Goal: Information Seeking & Learning: Learn about a topic

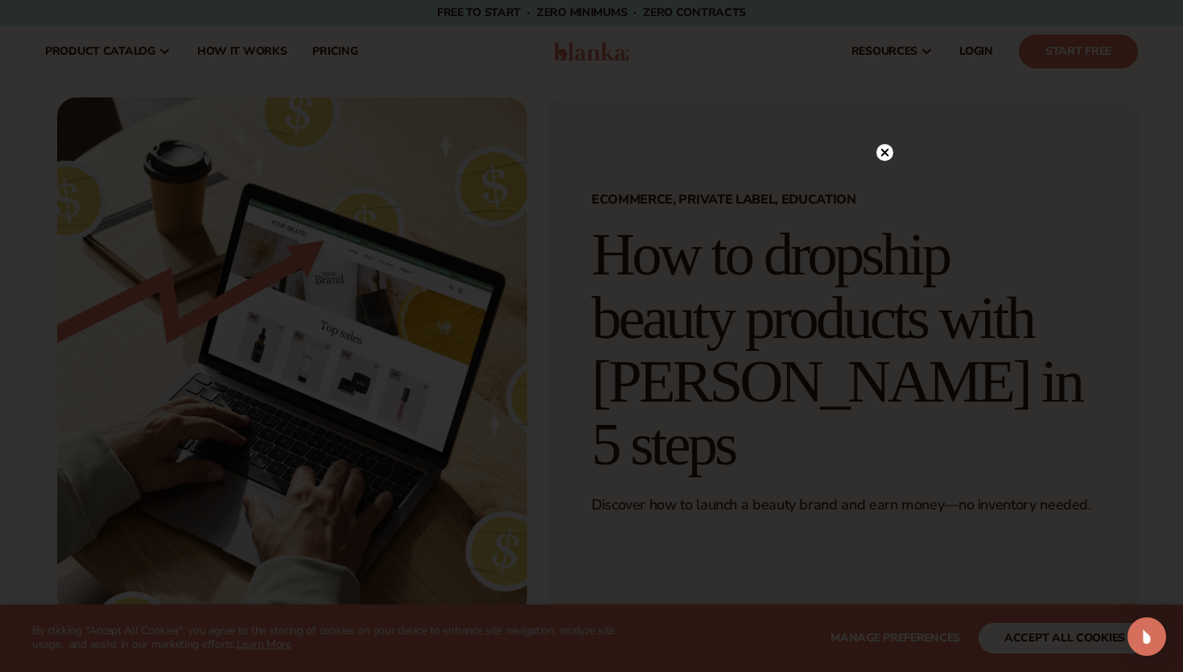
click at [890, 151] on circle at bounding box center [885, 152] width 17 height 17
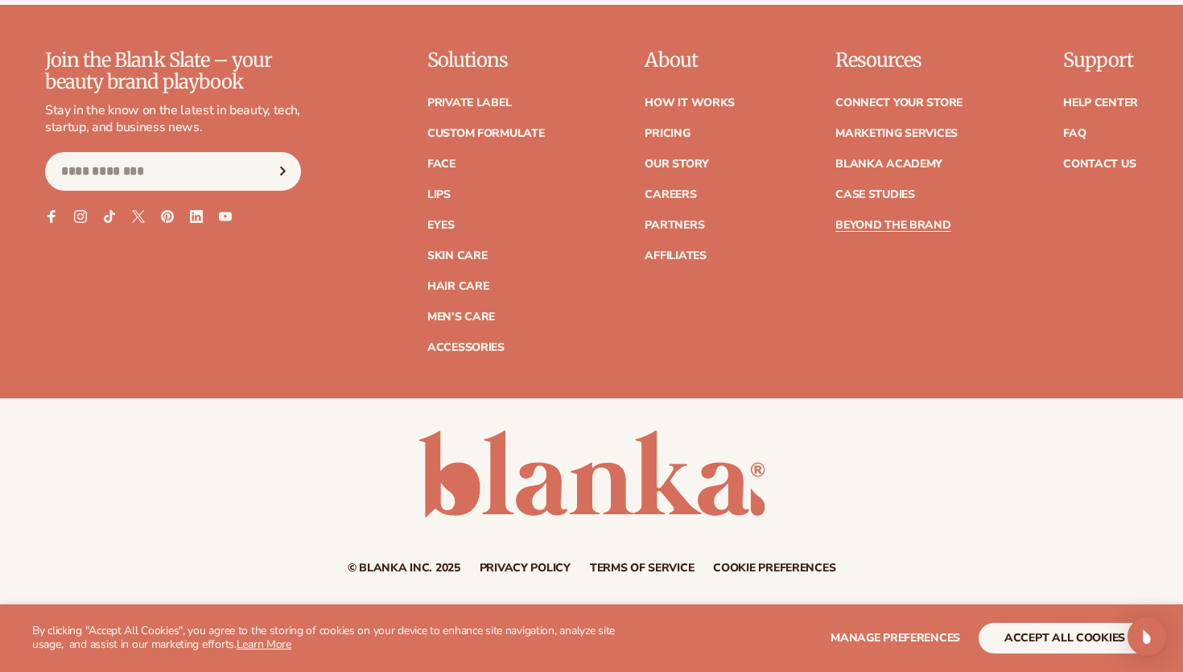
scroll to position [7118, 0]
click at [1039, 633] on button "accept all cookies" at bounding box center [1065, 638] width 172 height 31
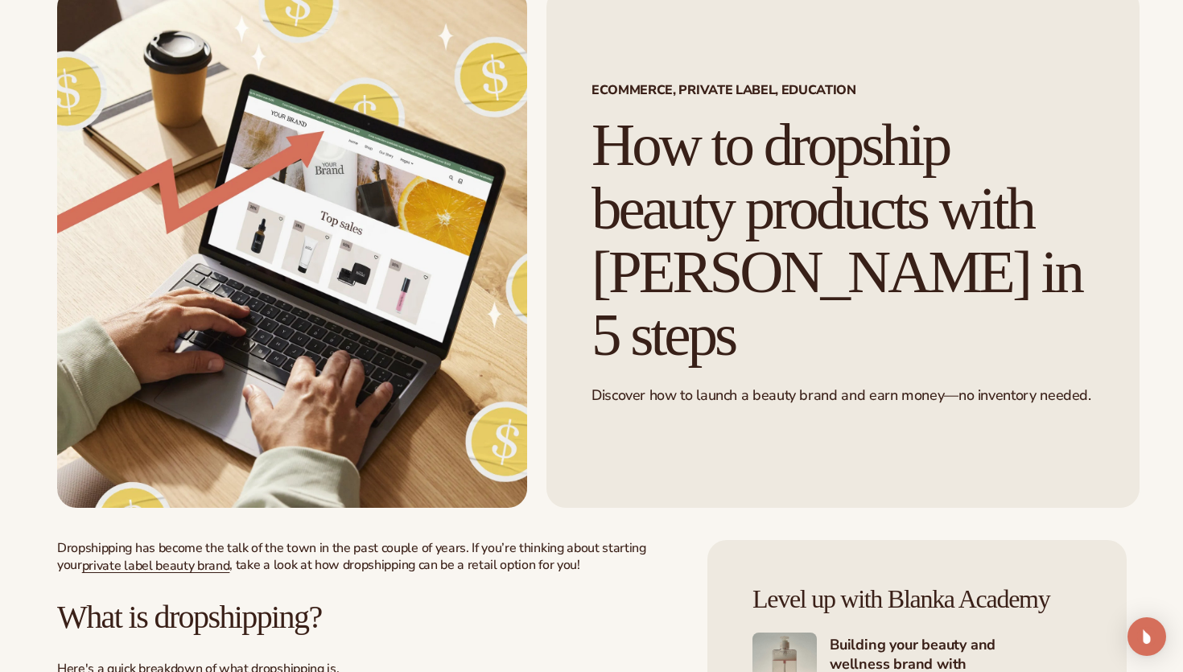
scroll to position [0, 0]
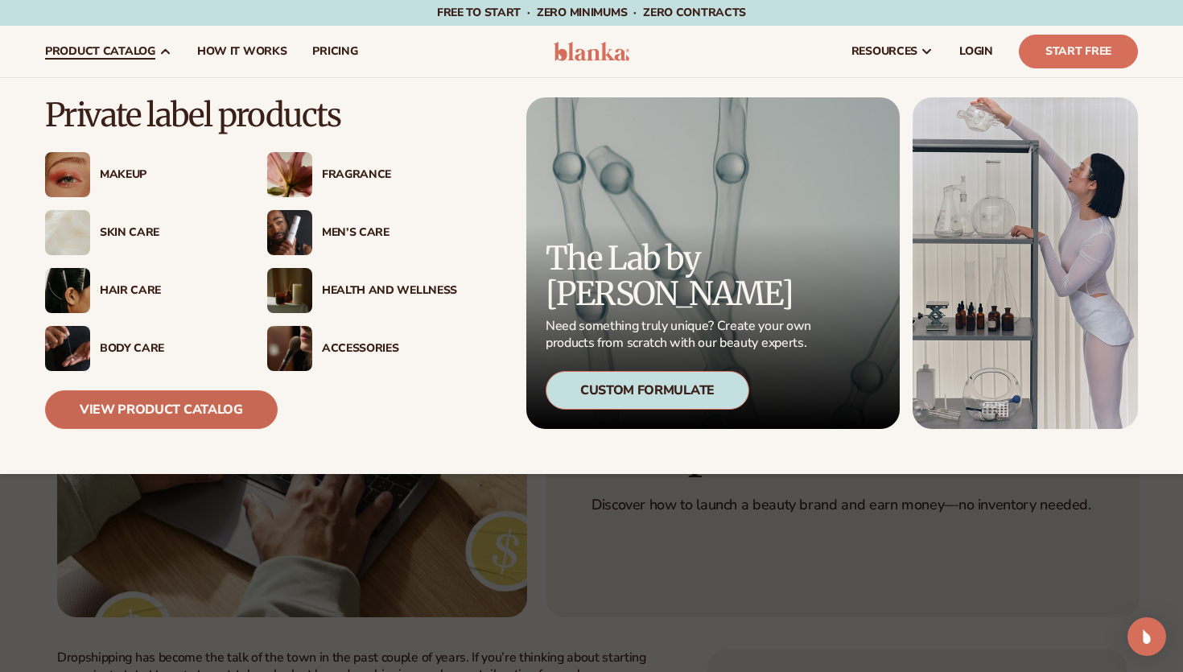
click at [177, 405] on link "View Product Catalog" at bounding box center [161, 409] width 233 height 39
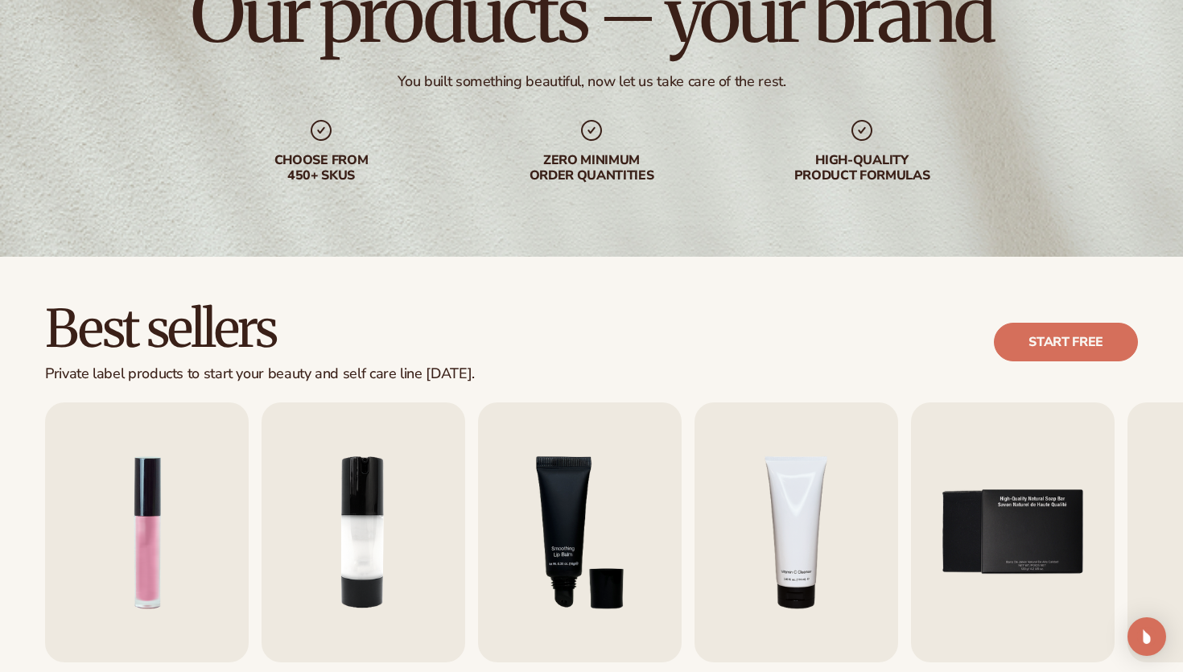
scroll to position [363, 0]
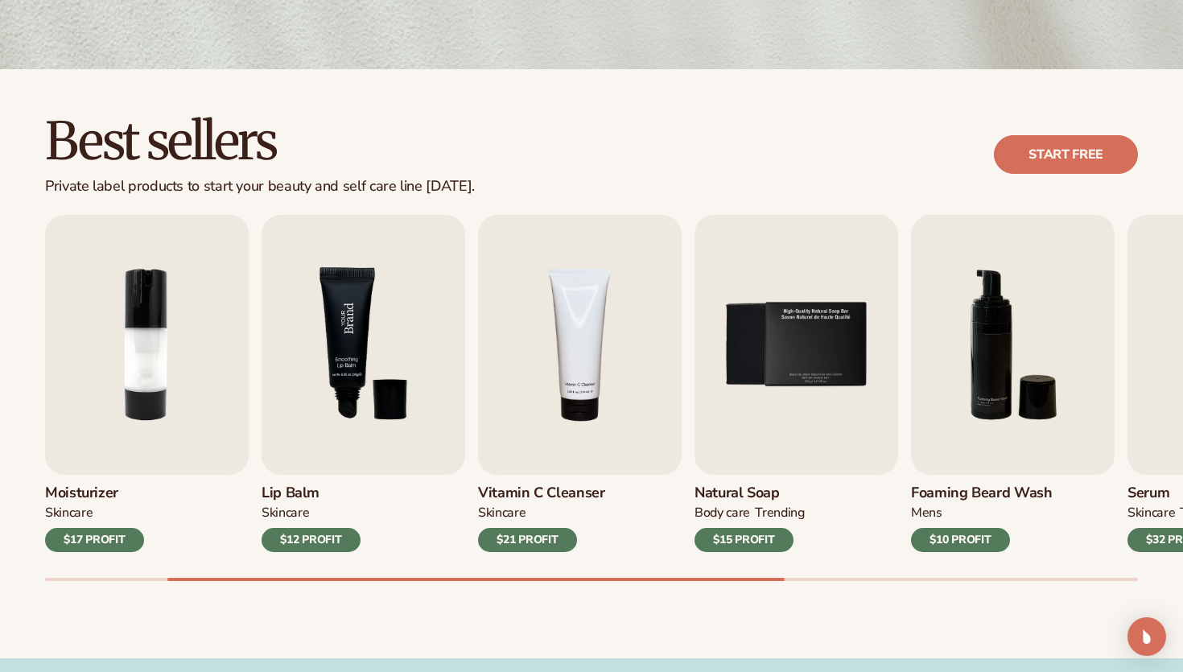
click at [397, 405] on img "3 / 9" at bounding box center [364, 345] width 204 height 260
click at [298, 485] on h3 "Lip Balm" at bounding box center [311, 494] width 99 height 18
click at [347, 361] on img "3 / 9" at bounding box center [364, 345] width 204 height 260
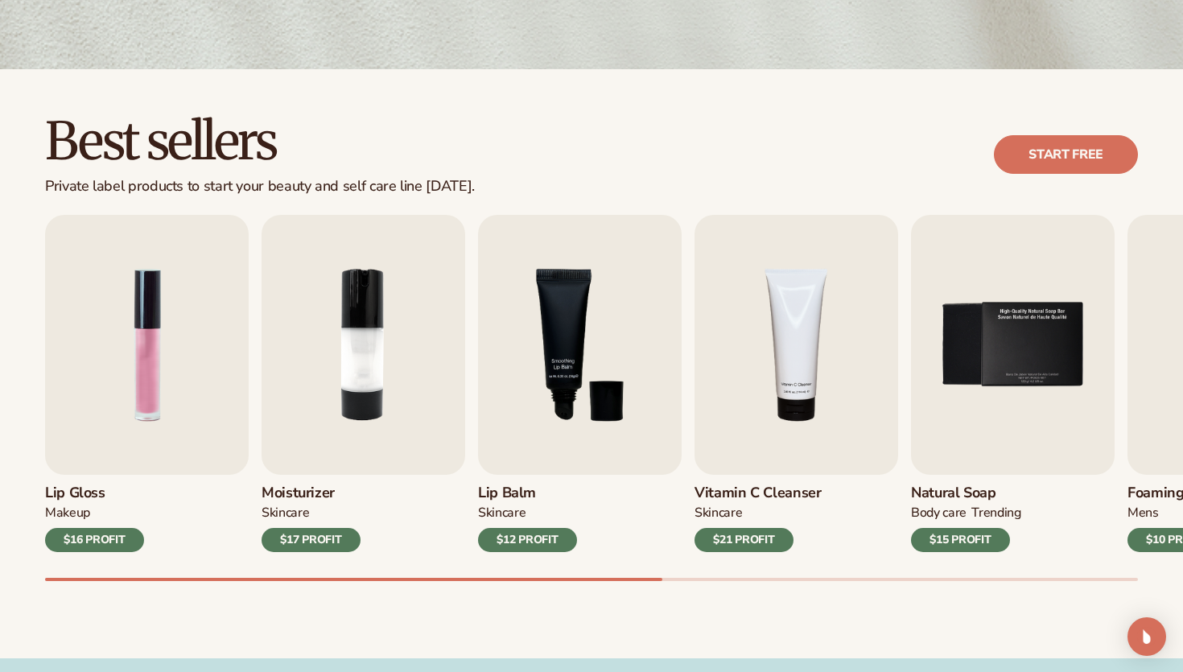
click at [298, 490] on h3 "Moisturizer" at bounding box center [311, 494] width 99 height 18
click at [290, 520] on div "SKINCARE" at bounding box center [285, 513] width 47 height 17
click at [365, 348] on img "2 / 9" at bounding box center [364, 345] width 204 height 260
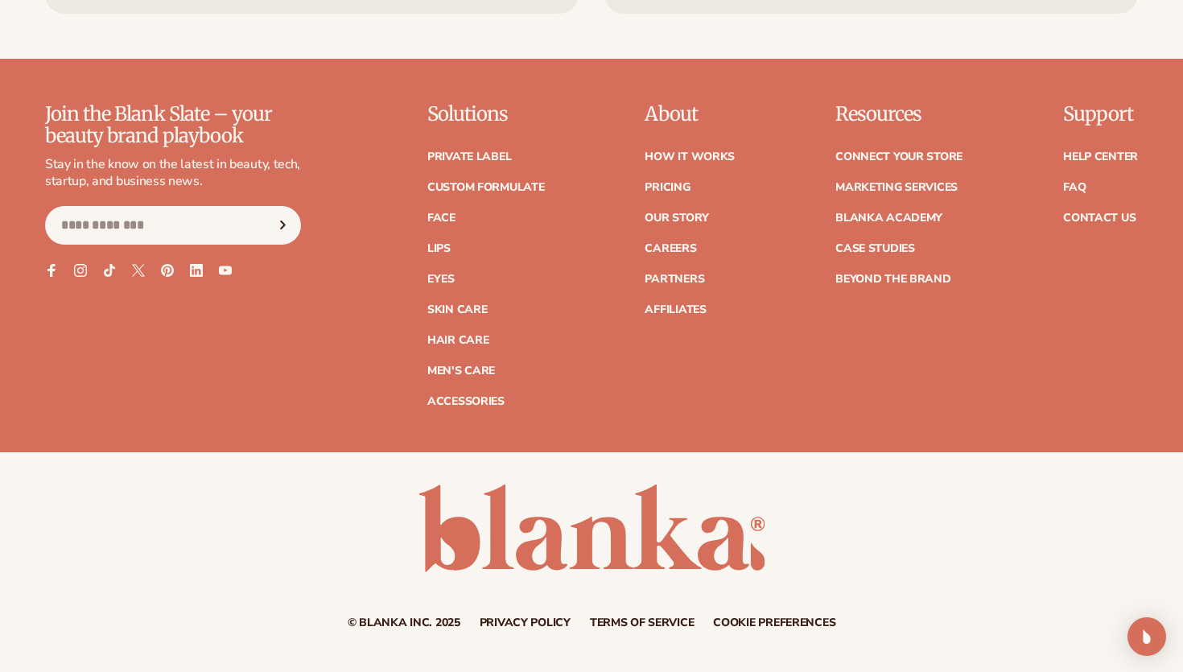
scroll to position [2856, 0]
click at [687, 154] on link "How It Works" at bounding box center [690, 156] width 90 height 11
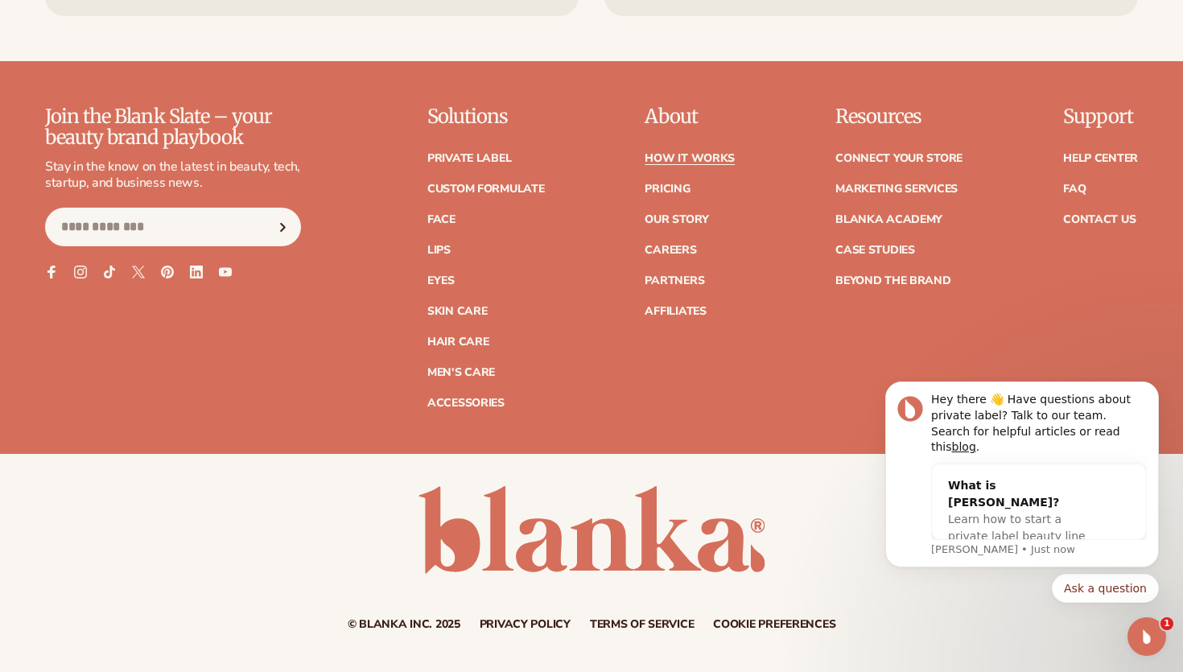
scroll to position [3669, 0]
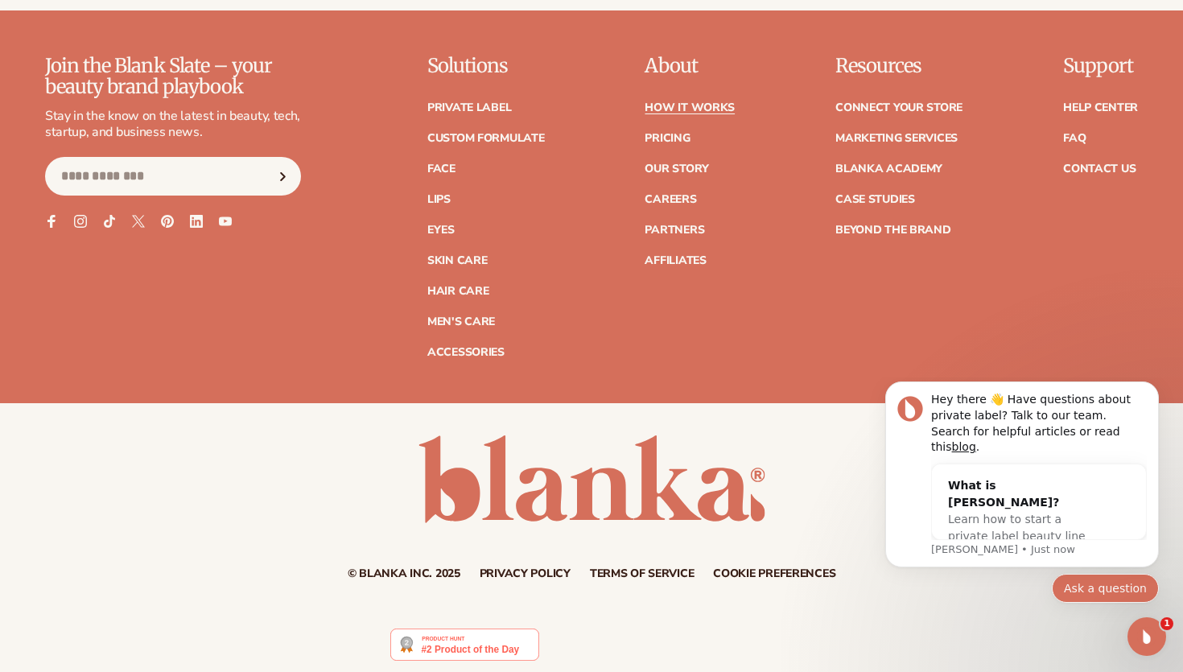
click at [1089, 592] on button "Ask a question" at bounding box center [1105, 588] width 107 height 29
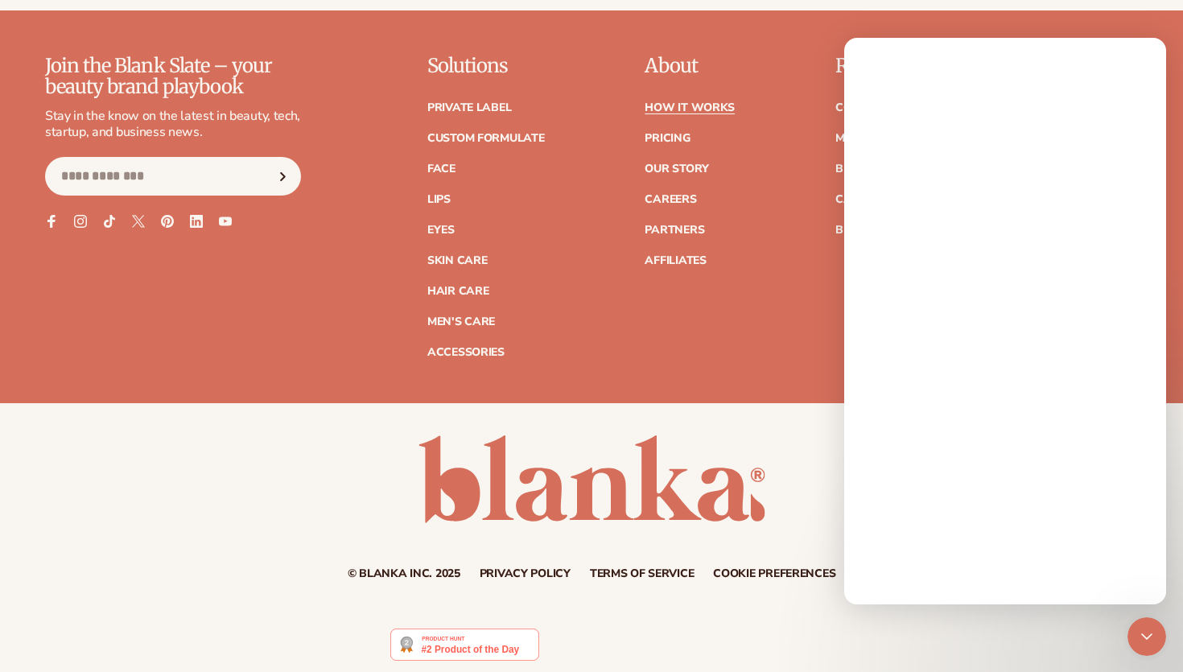
scroll to position [0, 0]
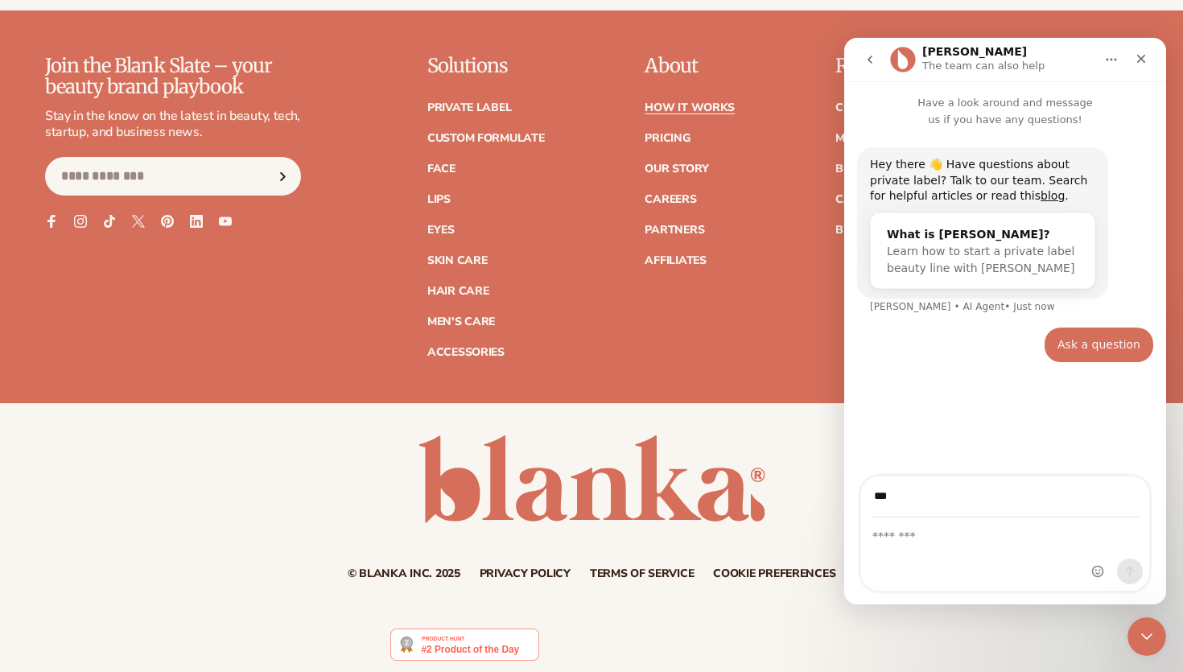
type input "**********"
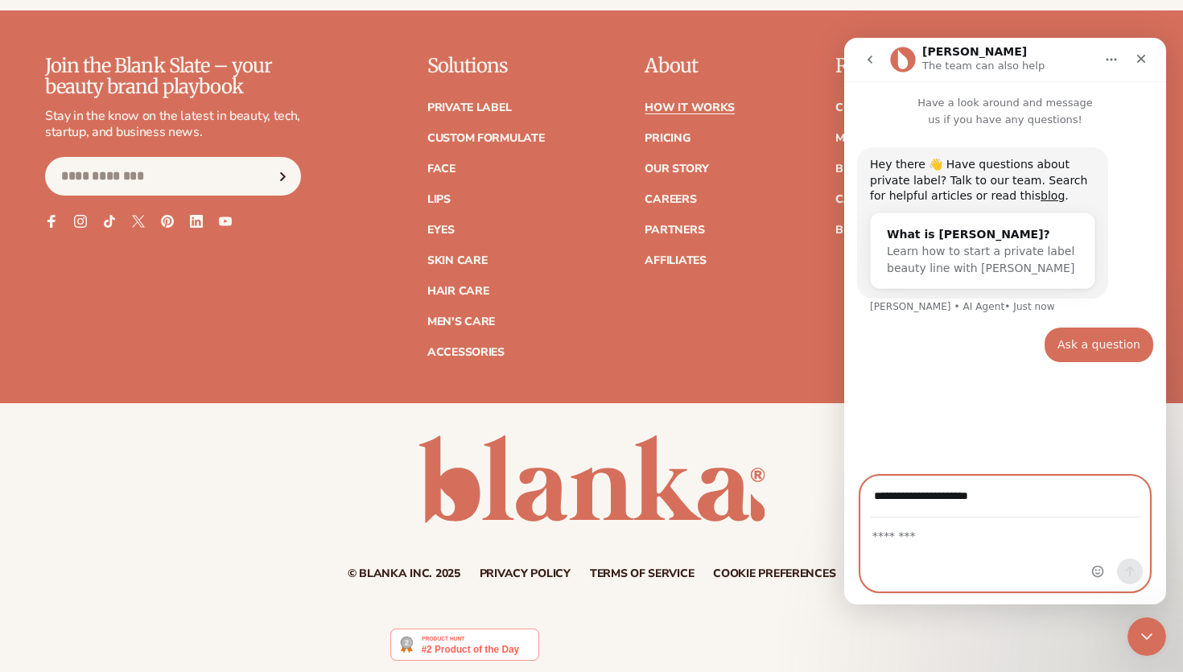
click at [955, 537] on textarea "Message…" at bounding box center [1005, 531] width 288 height 27
type textarea "**********"
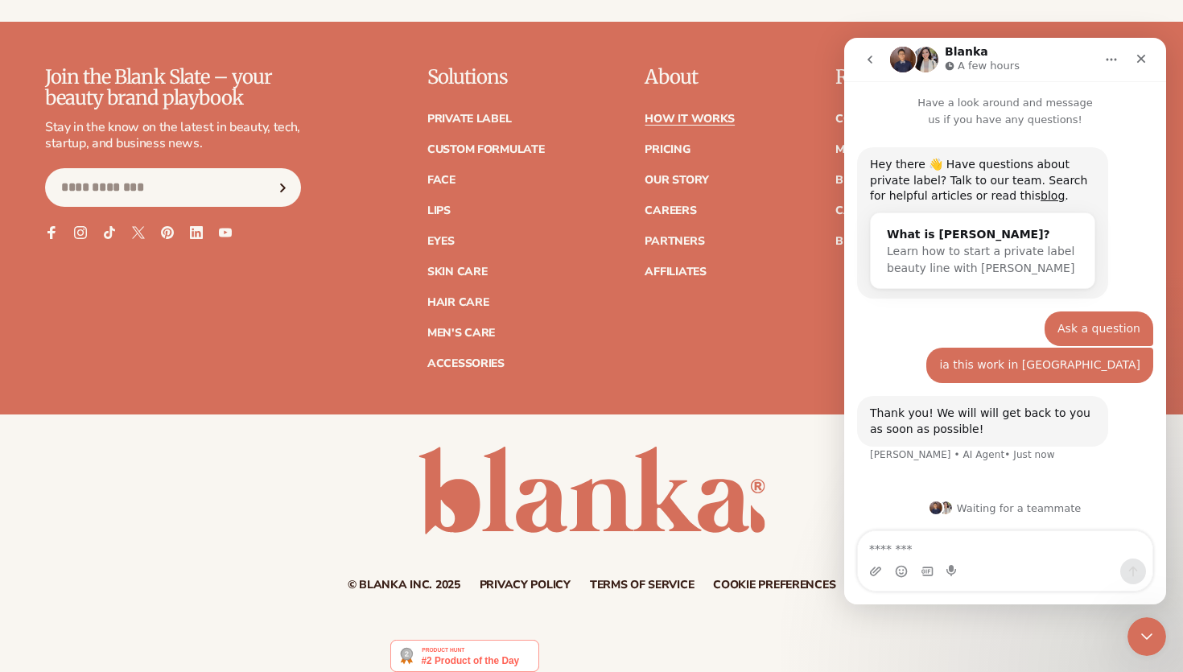
scroll to position [3669, 0]
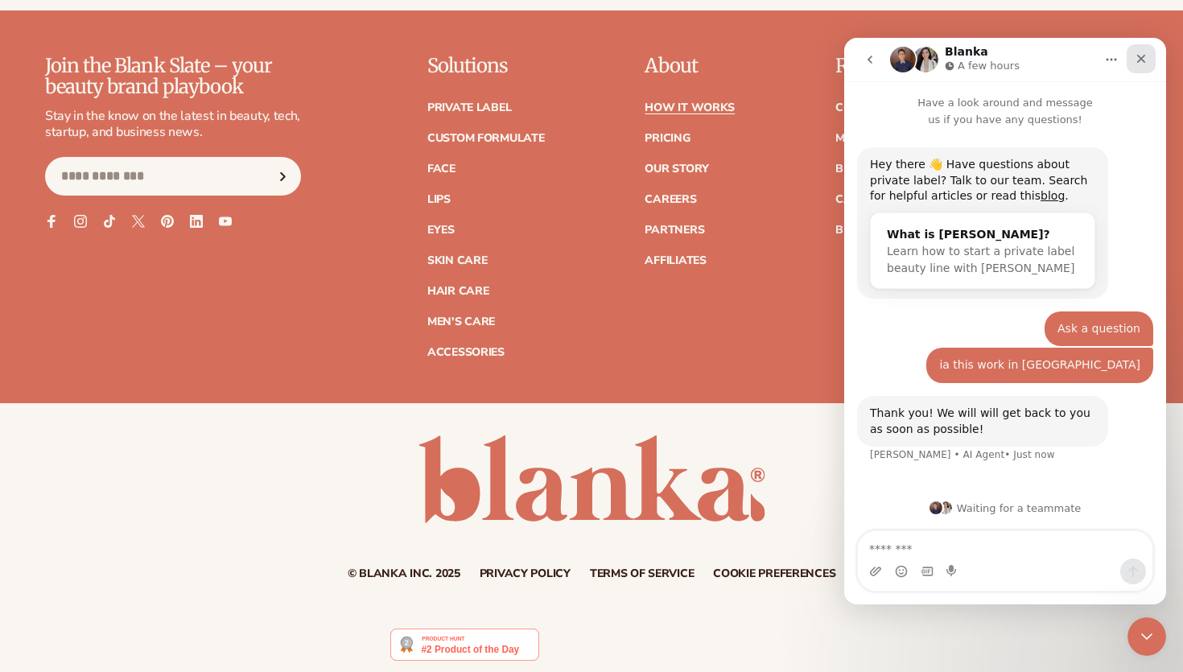
click at [1135, 60] on icon "Close" at bounding box center [1141, 58] width 13 height 13
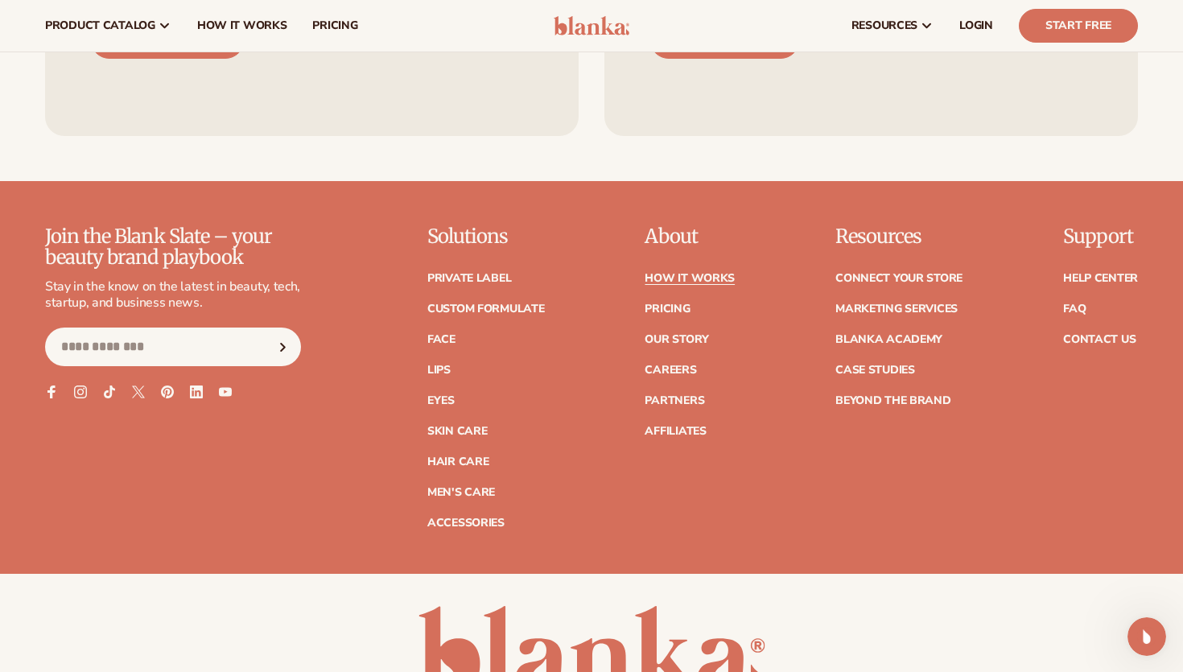
scroll to position [3496, 0]
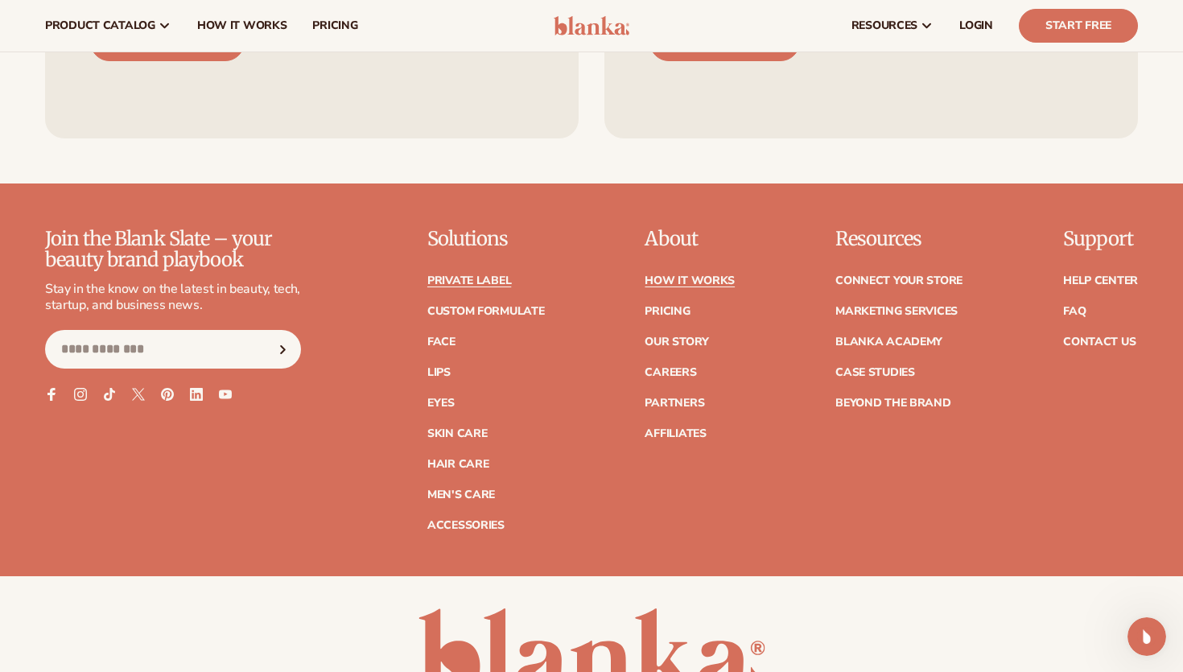
click at [486, 276] on link "Private label" at bounding box center [469, 280] width 84 height 11
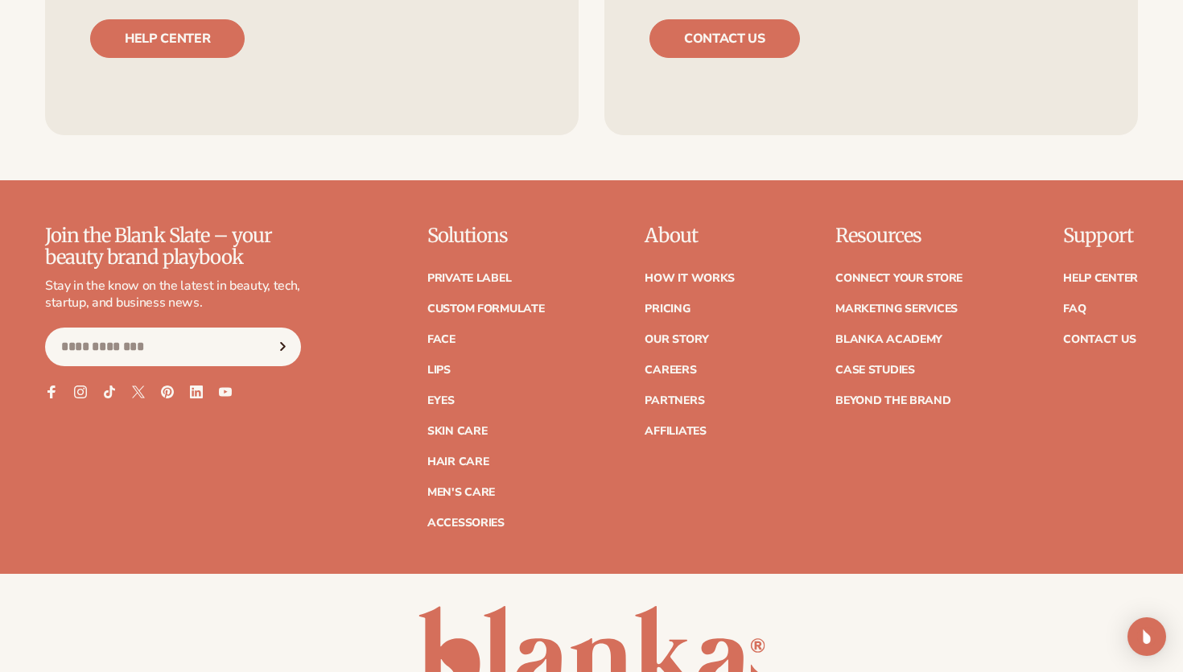
scroll to position [2909, 0]
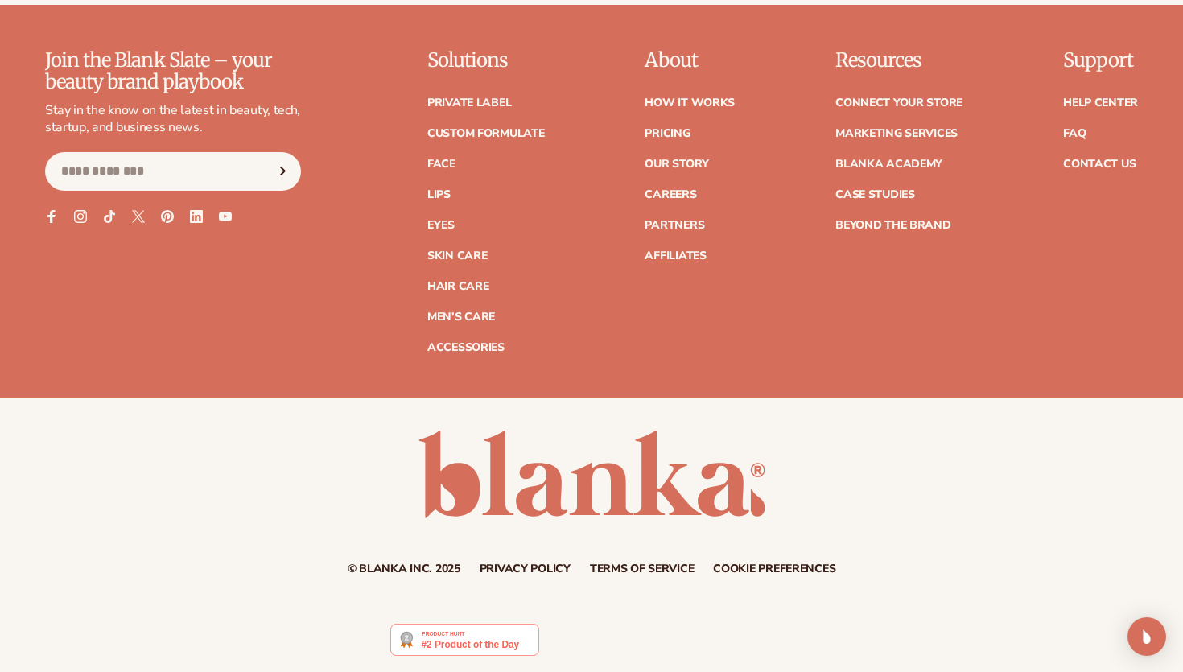
click at [669, 254] on link "Affiliates" at bounding box center [675, 255] width 61 height 11
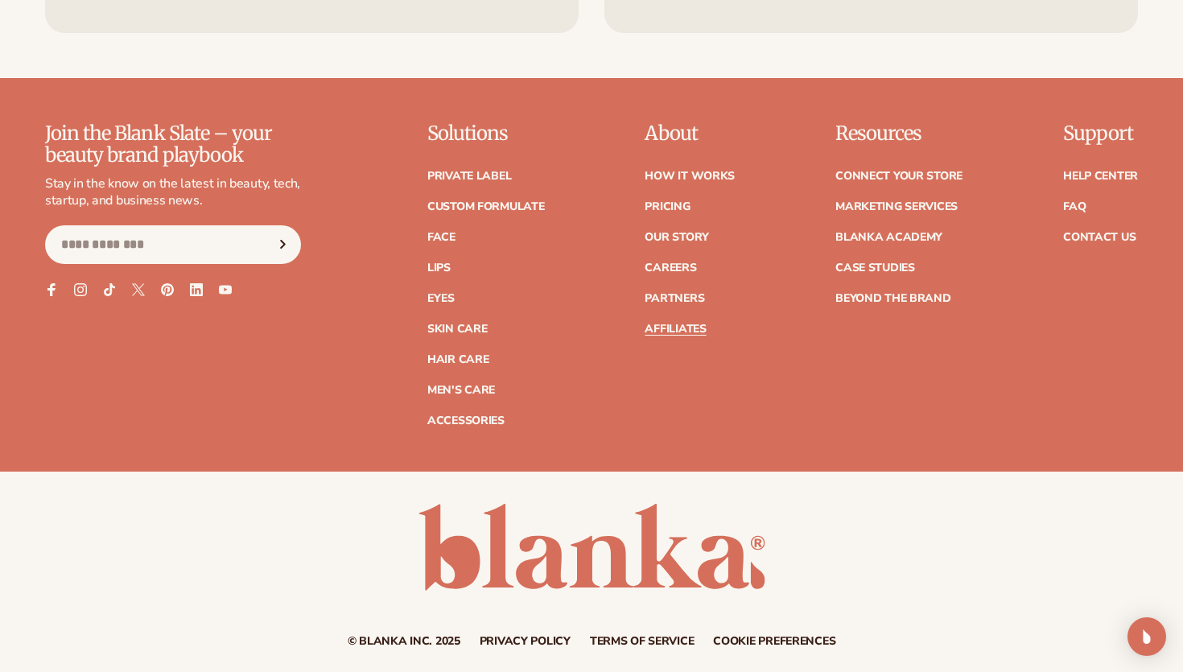
scroll to position [4153, 0]
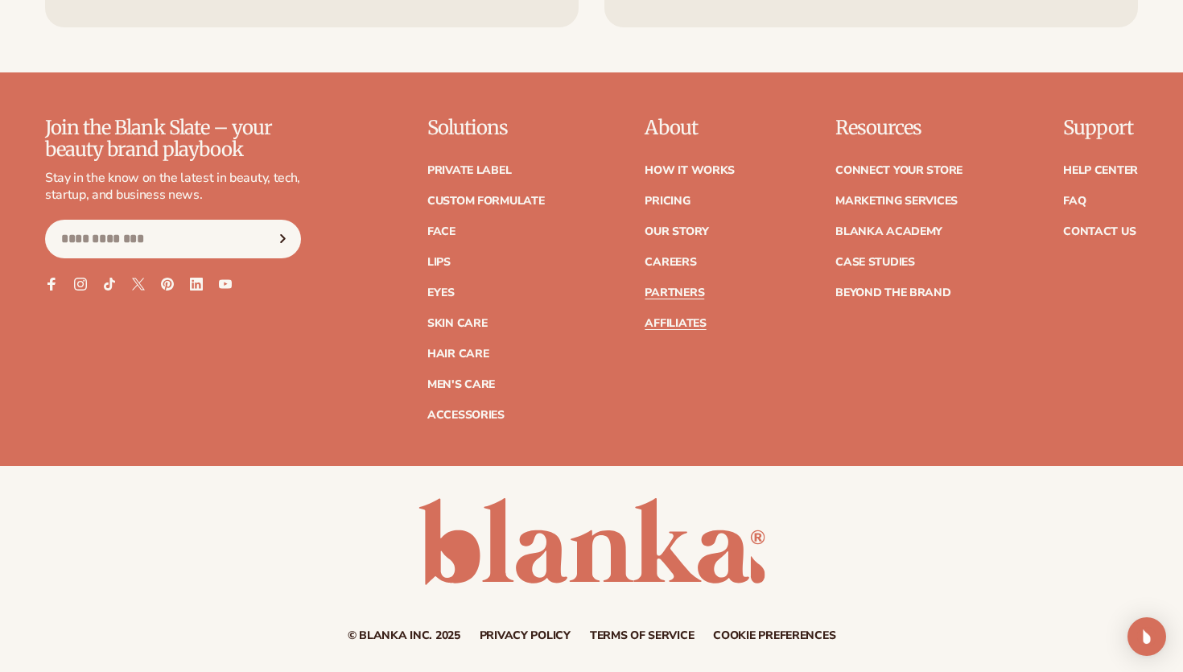
click at [675, 287] on link "Partners" at bounding box center [675, 292] width 60 height 11
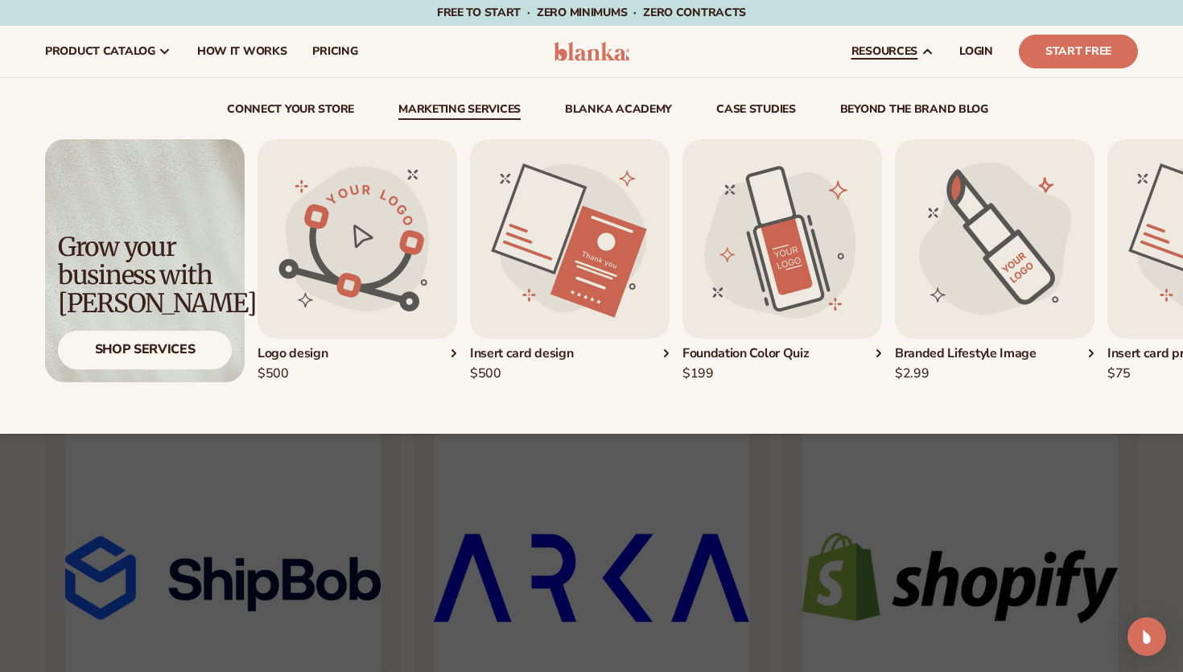
click at [435, 347] on div "Logo design" at bounding box center [358, 353] width 200 height 17
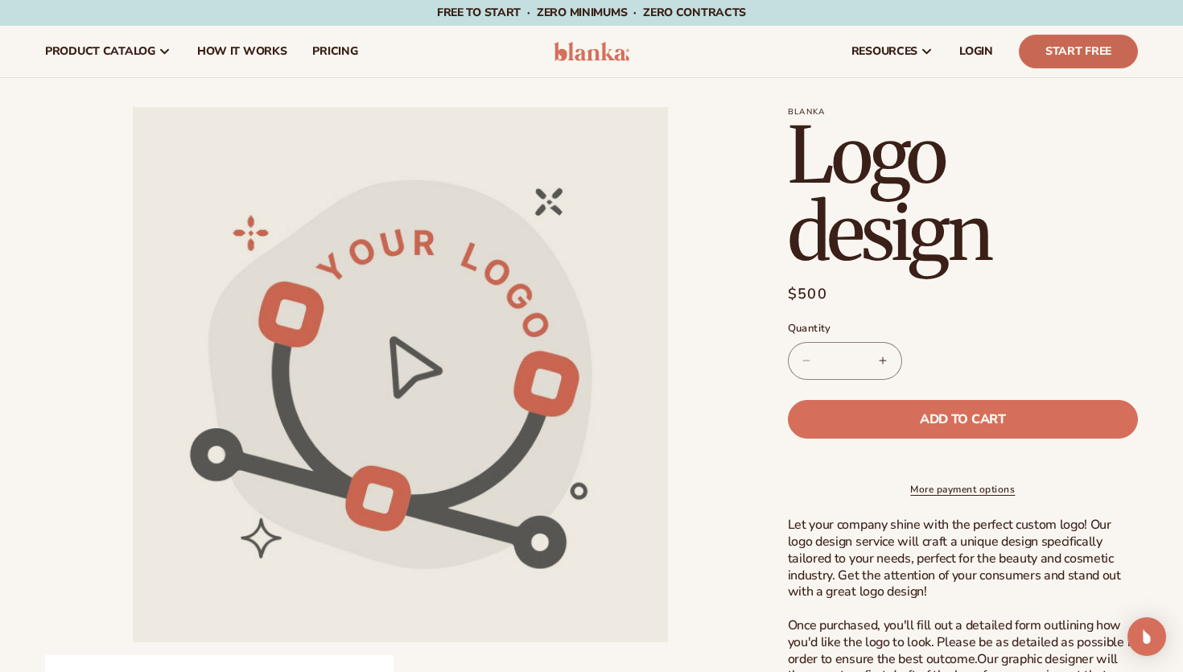
click at [1061, 58] on link "Start Free" at bounding box center [1078, 52] width 119 height 34
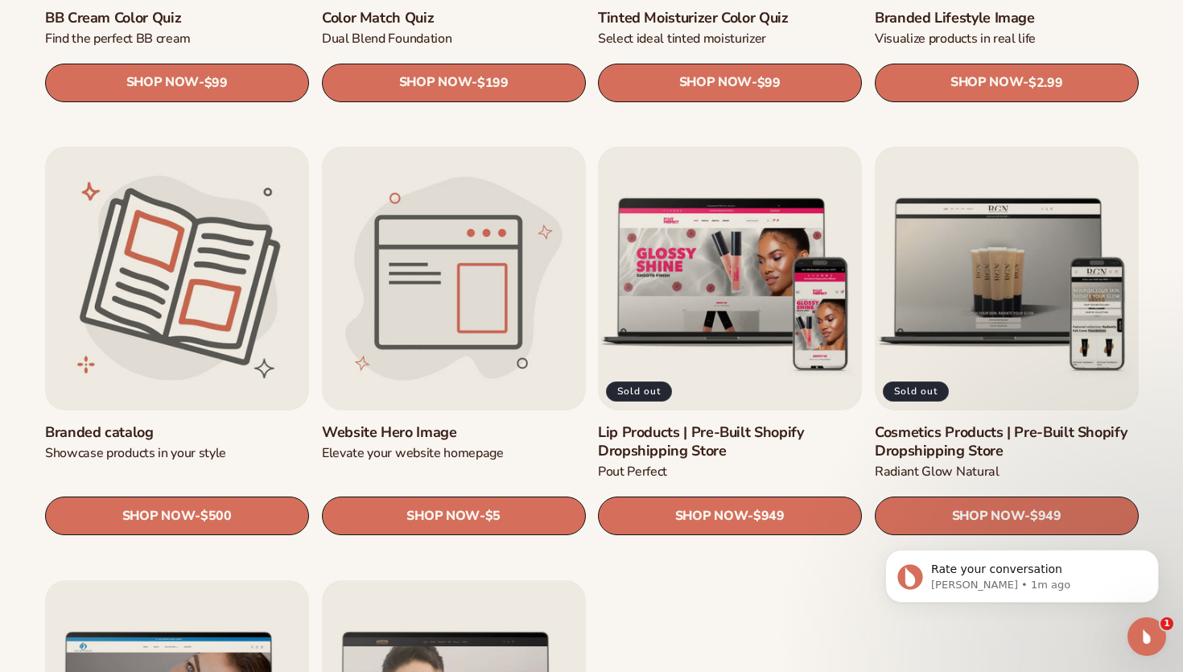
scroll to position [1669, 0]
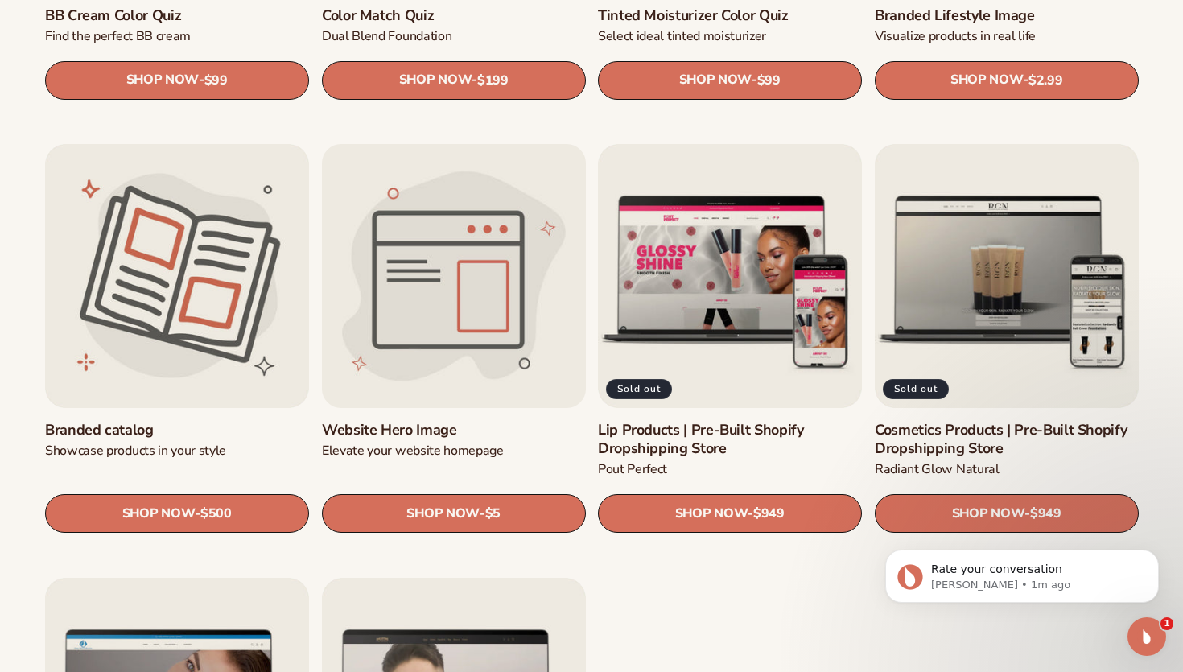
click at [421, 427] on link "Website Hero Image" at bounding box center [454, 430] width 264 height 19
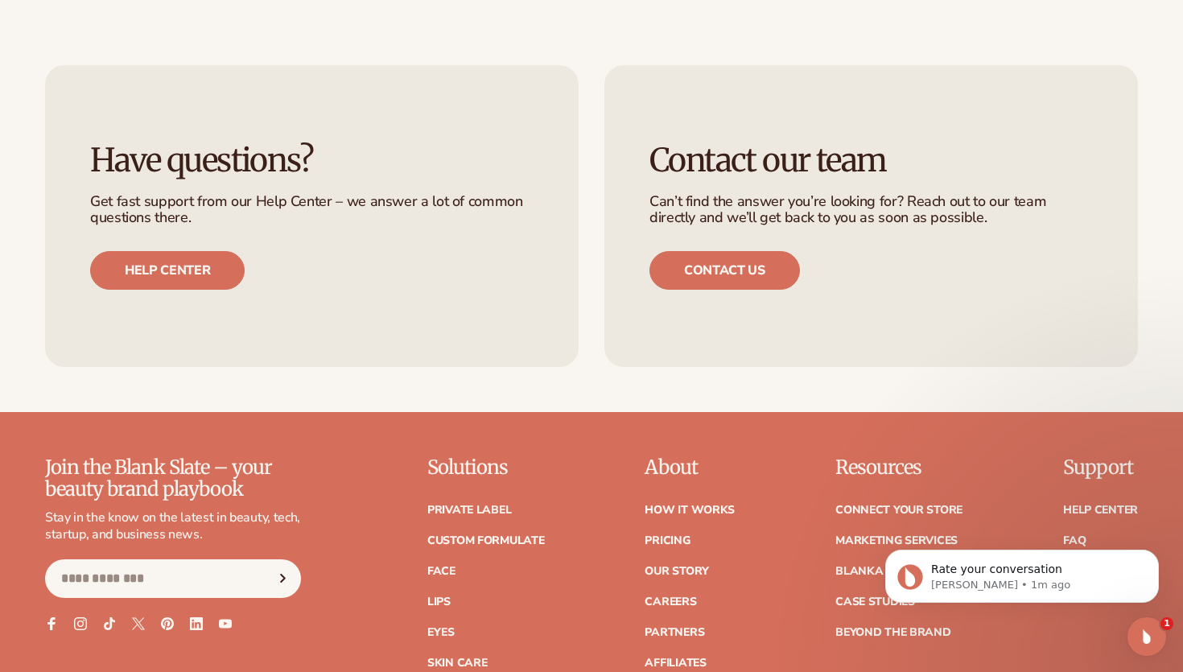
scroll to position [1075, 0]
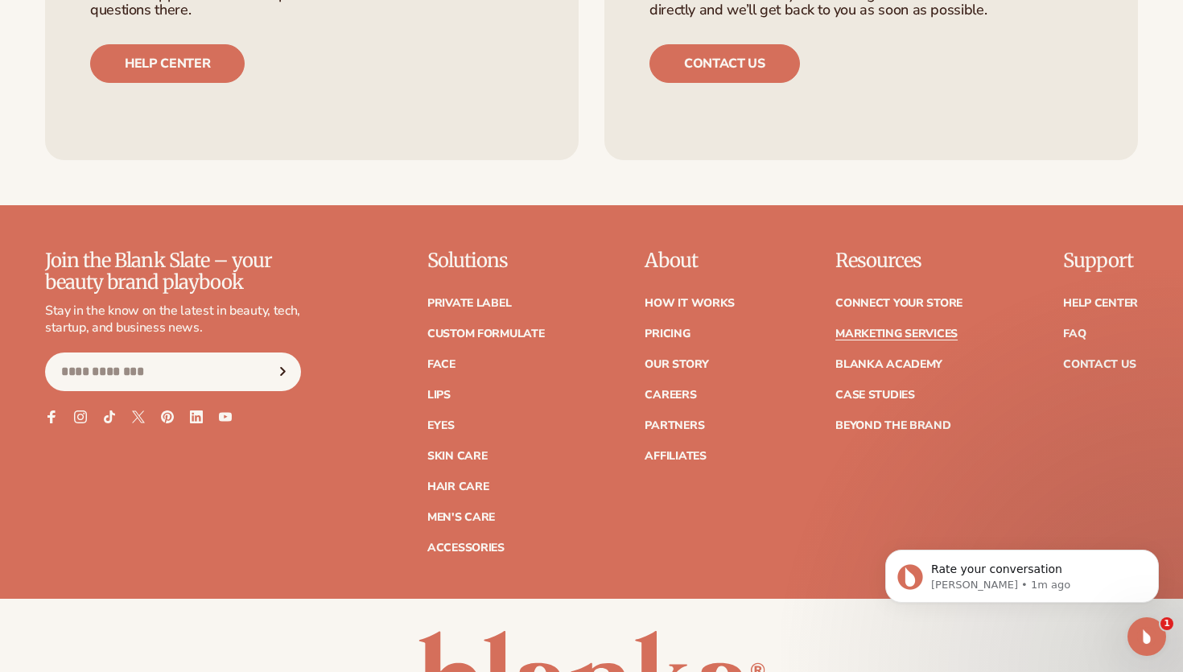
scroll to position [3704, 0]
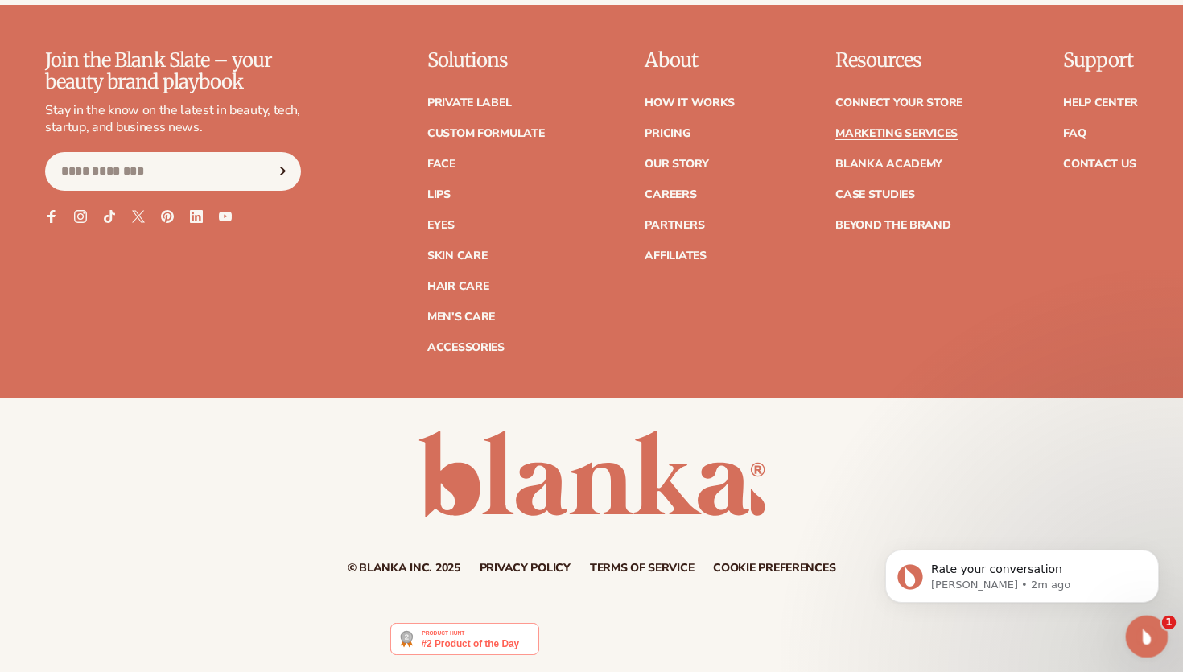
click at [1146, 640] on icon "Open Intercom Messenger" at bounding box center [1145, 634] width 27 height 27
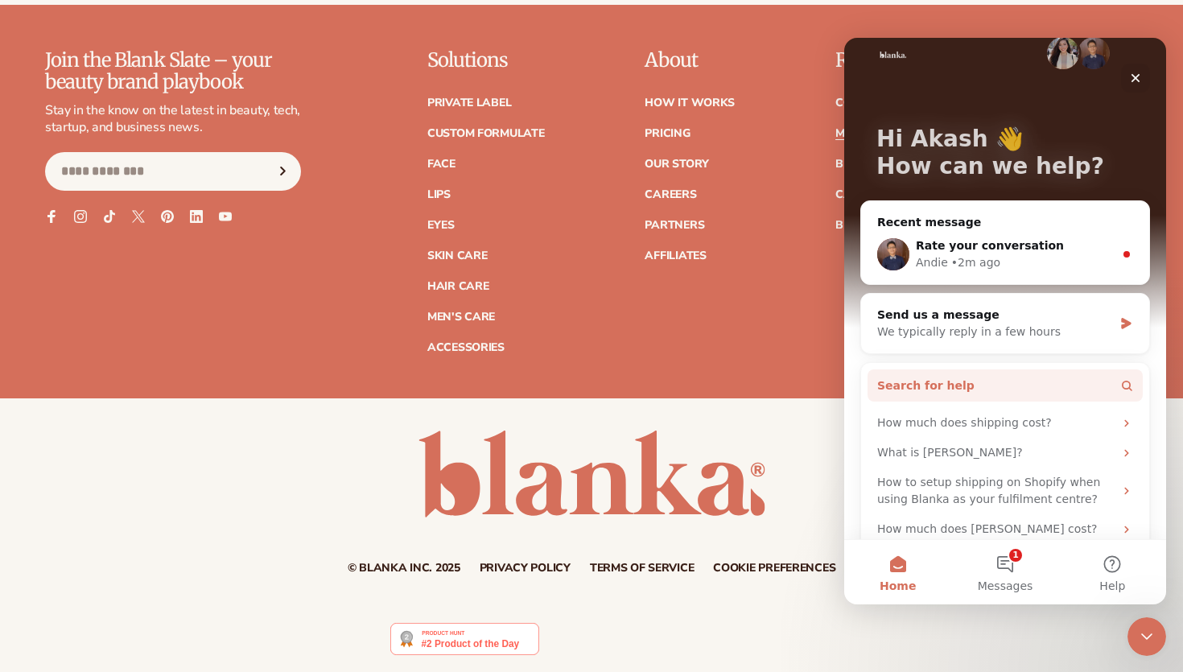
scroll to position [47, 0]
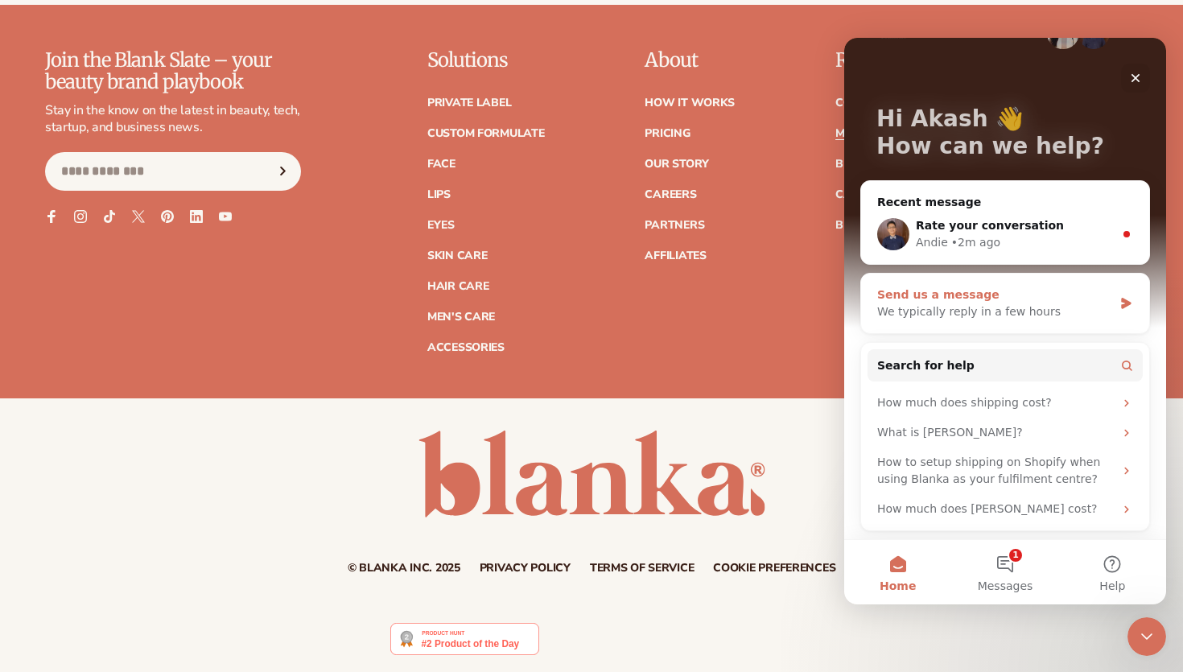
click at [1030, 309] on div "We typically reply in a few hours" at bounding box center [995, 311] width 236 height 17
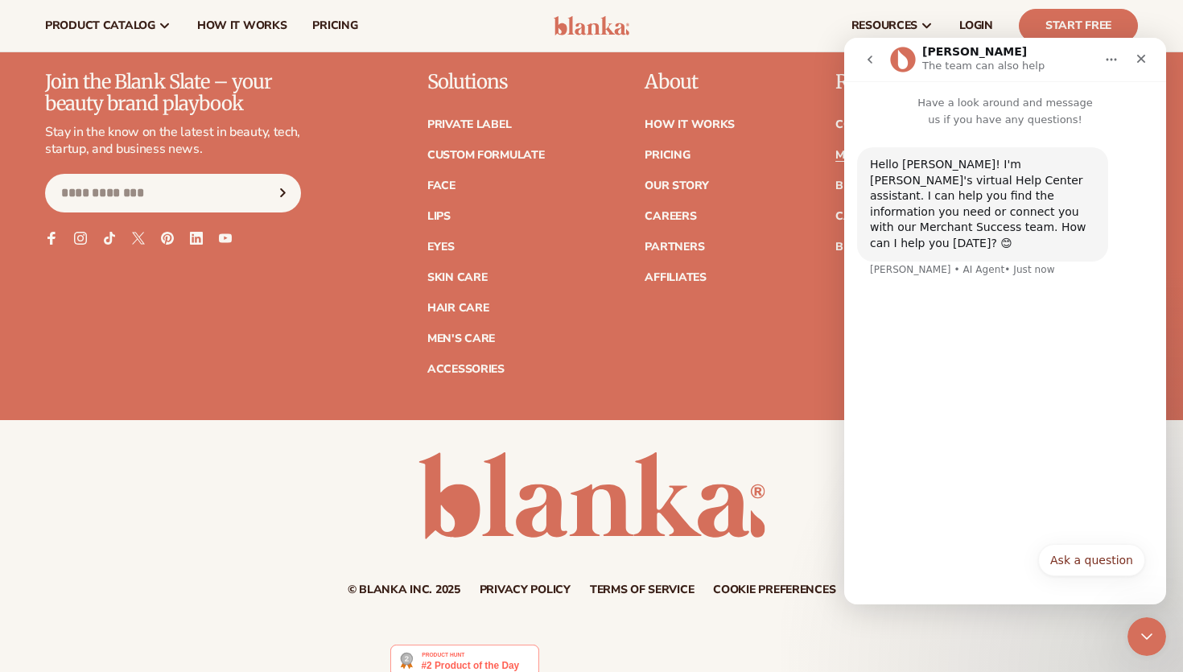
scroll to position [3680, 0]
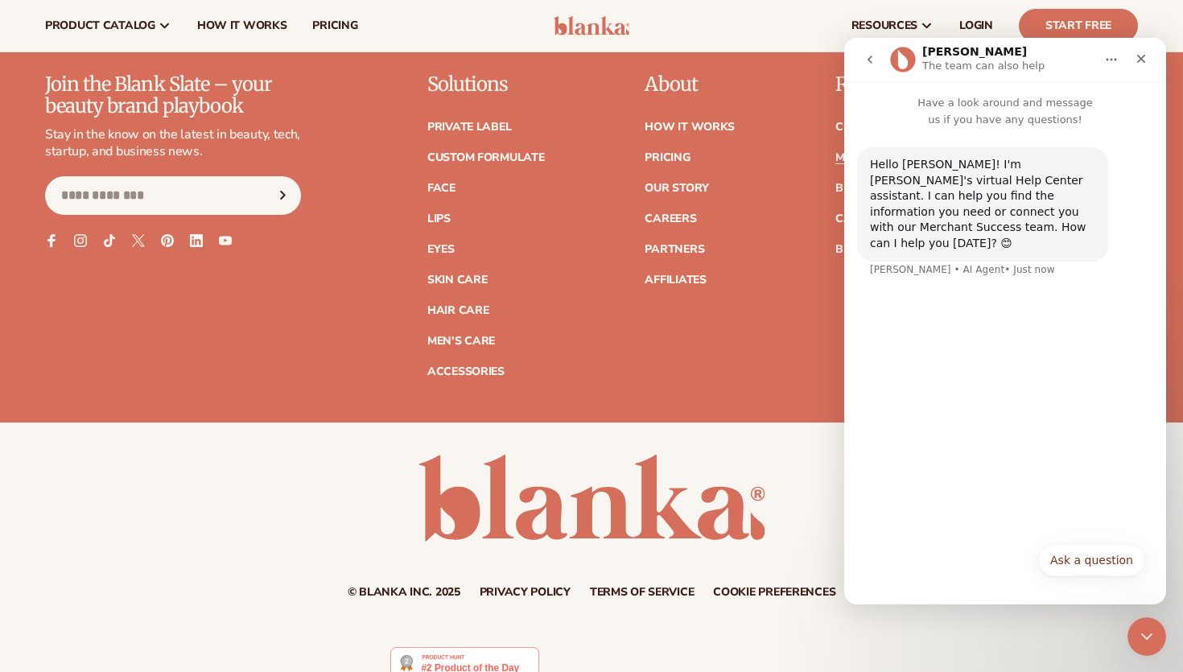
click at [872, 62] on icon "go back" at bounding box center [870, 60] width 5 height 8
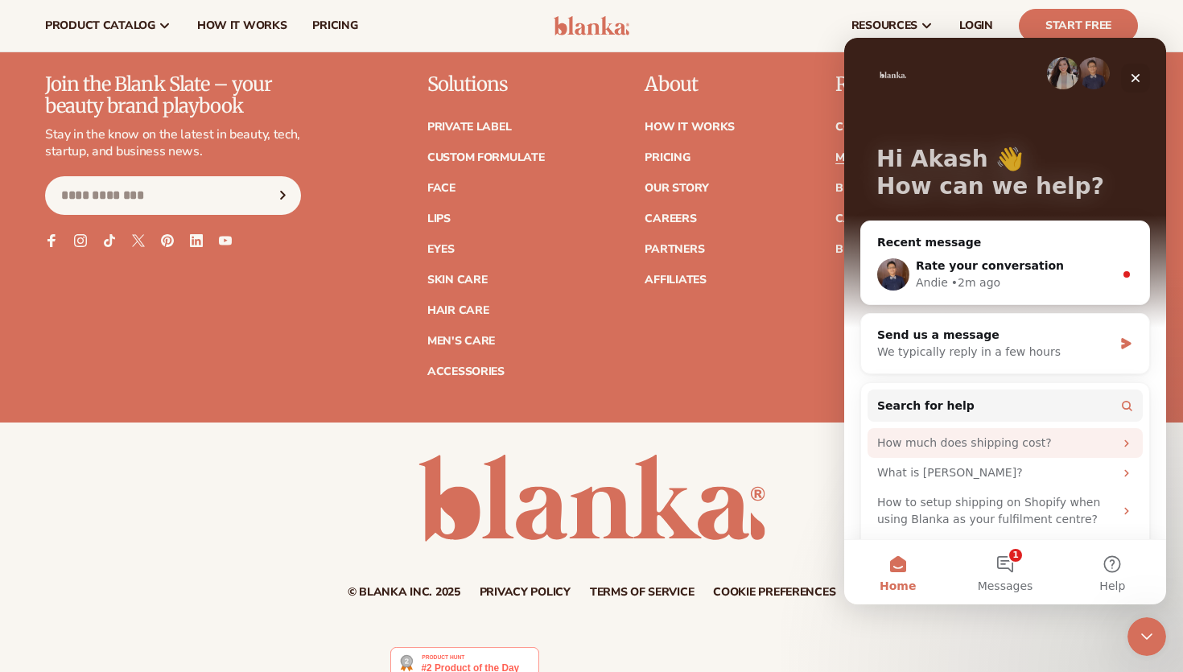
scroll to position [0, 0]
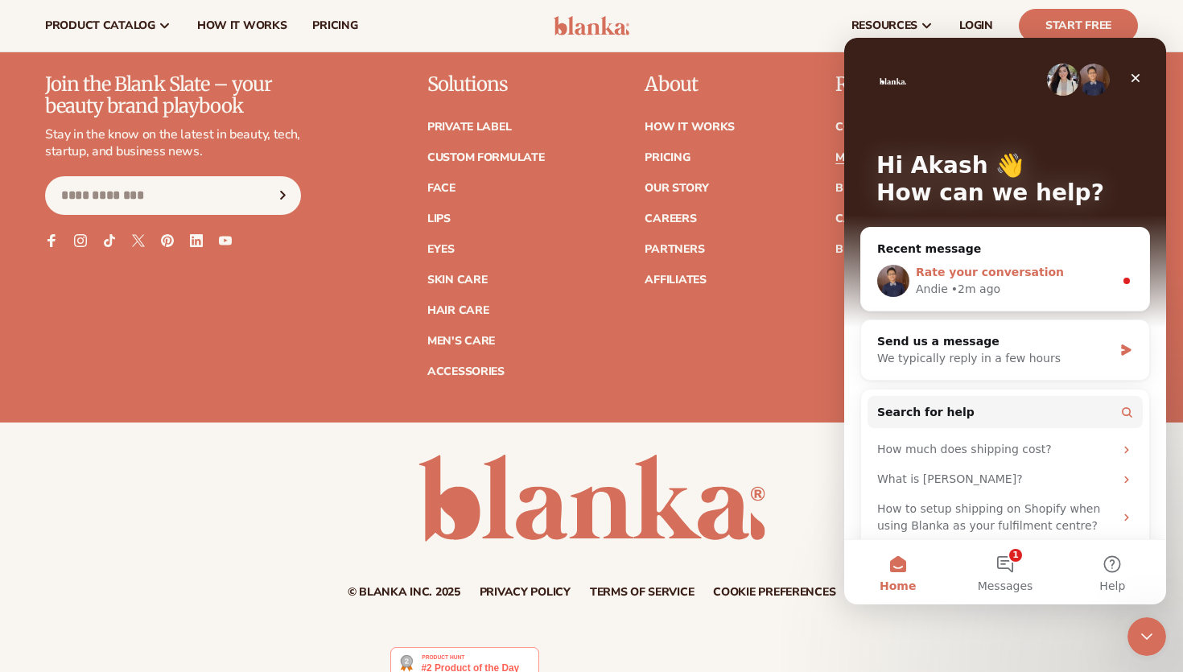
click at [1027, 266] on span "Rate your conversation" at bounding box center [990, 272] width 148 height 13
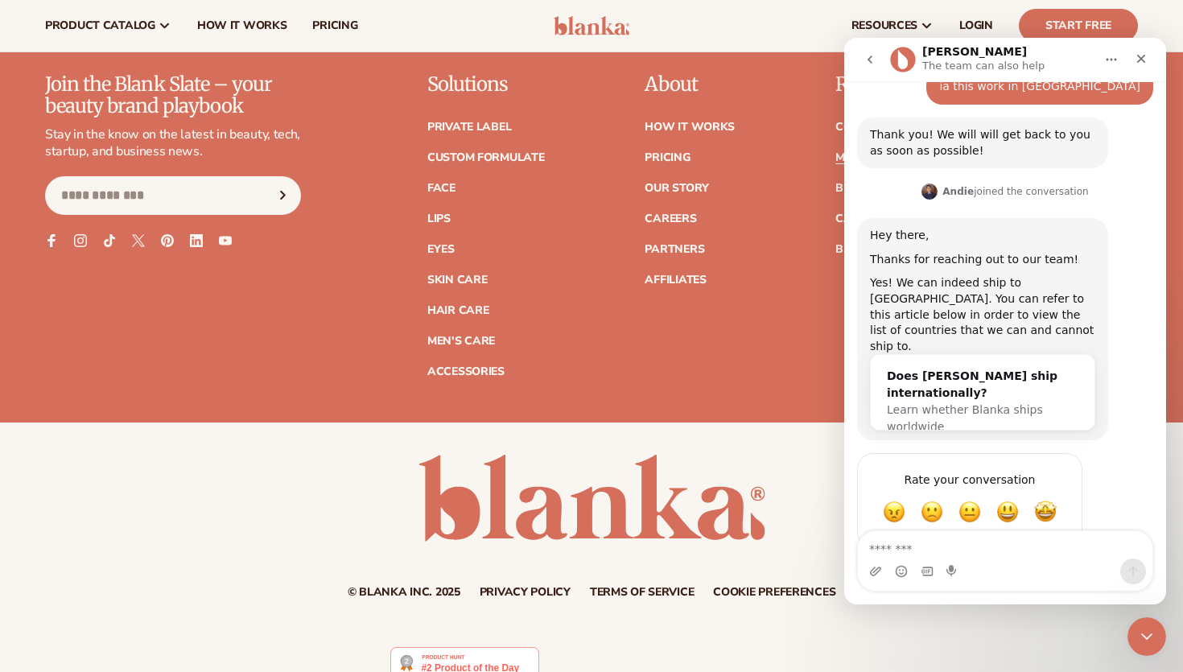
scroll to position [287, 0]
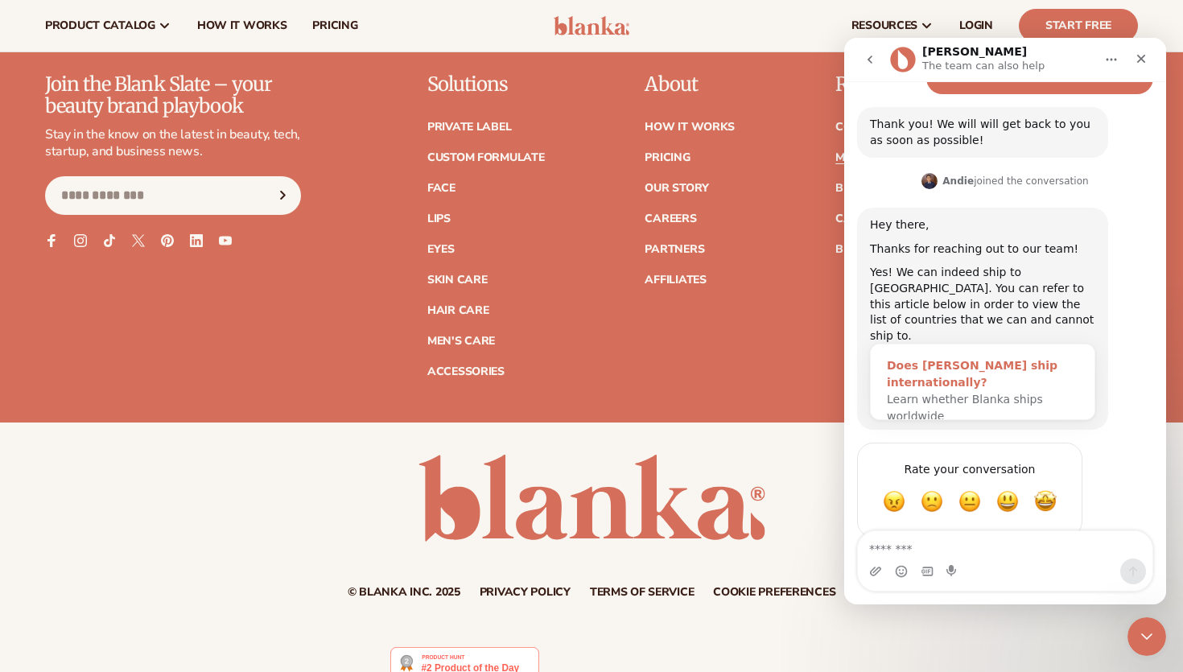
click at [981, 357] on div "Does Blanka ship internationally?" at bounding box center [983, 374] width 192 height 34
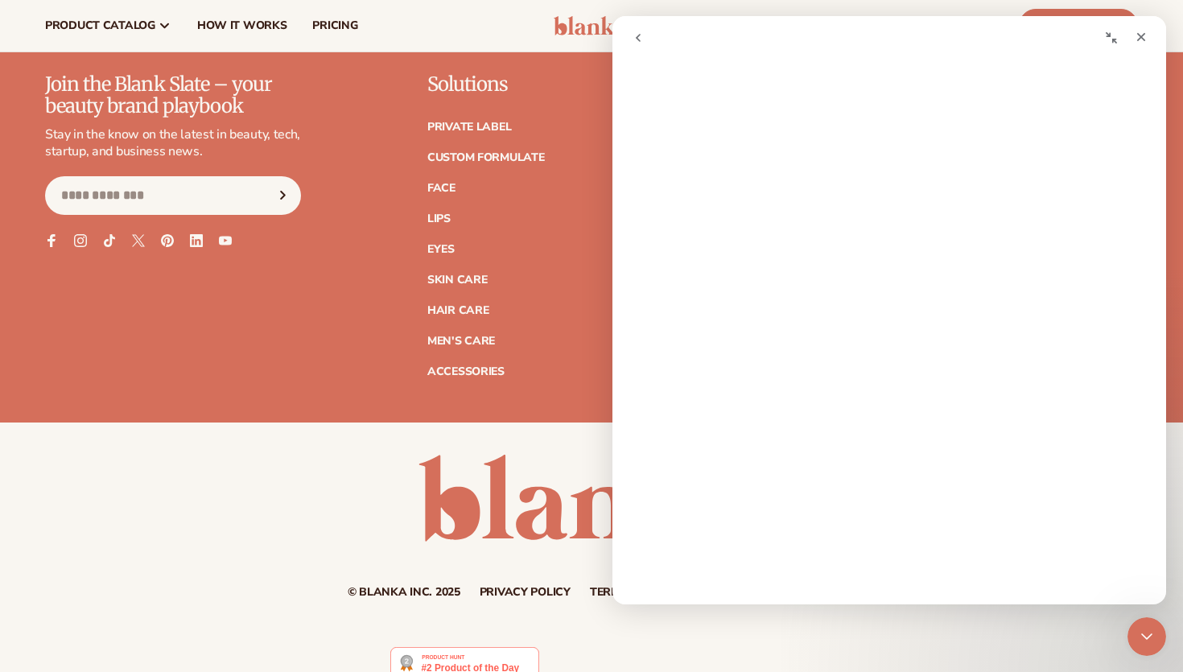
scroll to position [0, 0]
click at [1141, 31] on icon "Close" at bounding box center [1141, 37] width 13 height 13
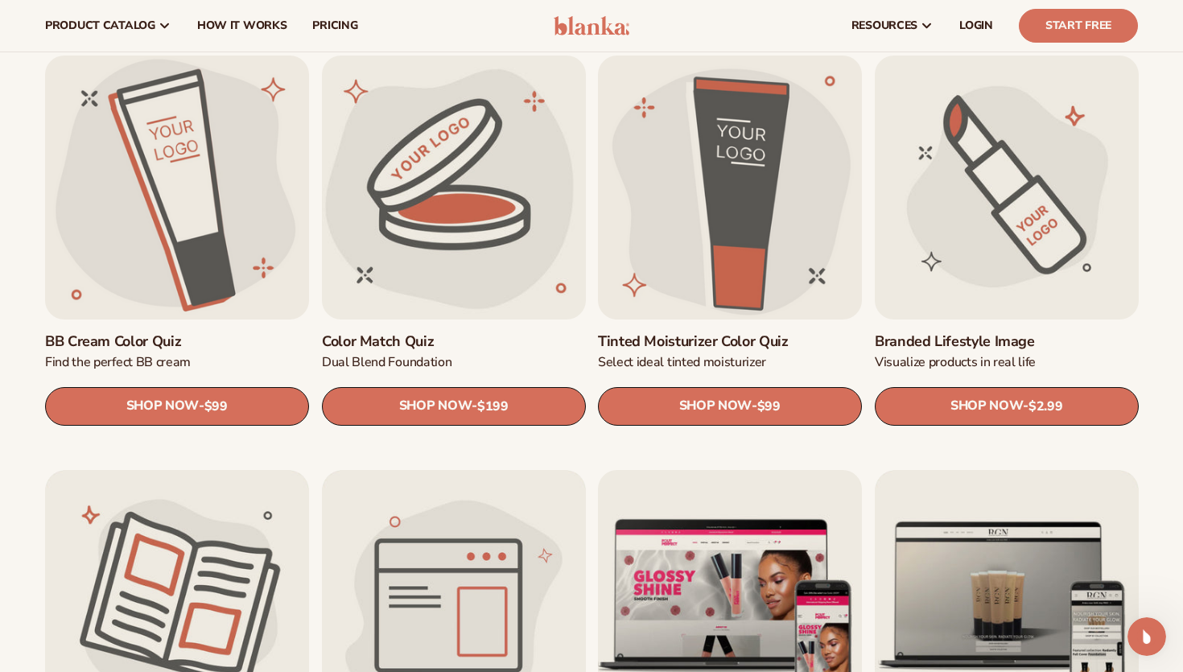
scroll to position [1342, 0]
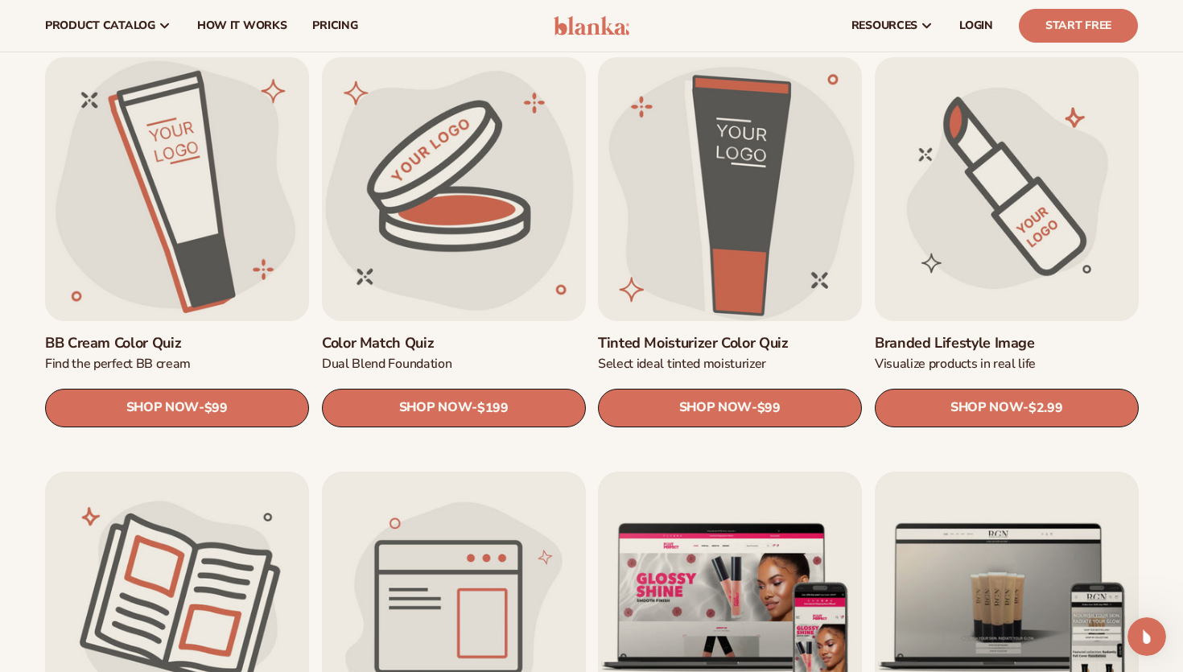
click at [747, 341] on link "Tinted Moisturizer Color Quiz" at bounding box center [730, 342] width 264 height 19
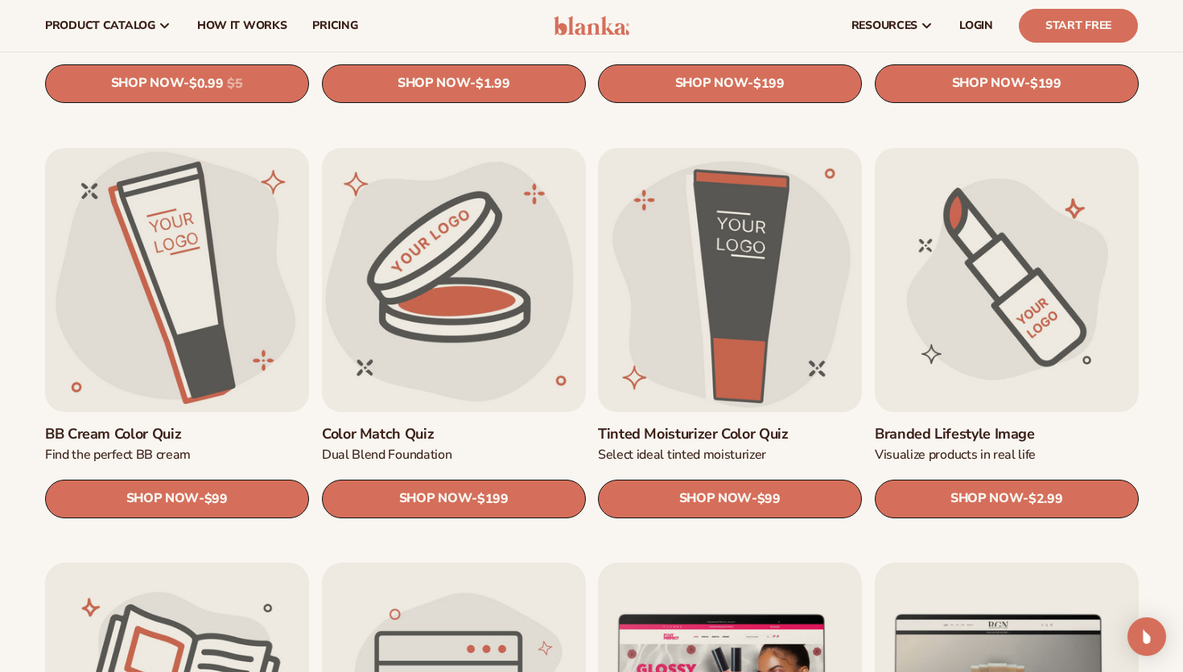
scroll to position [1232, 0]
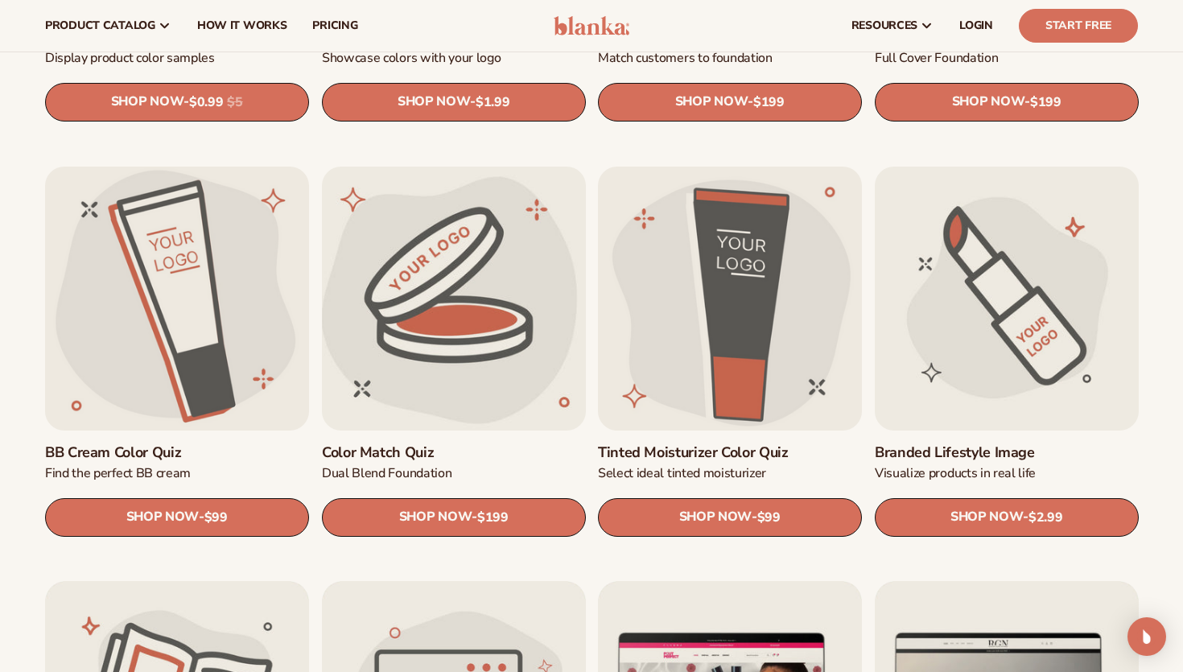
click at [421, 451] on link "Color Match Quiz" at bounding box center [454, 452] width 264 height 19
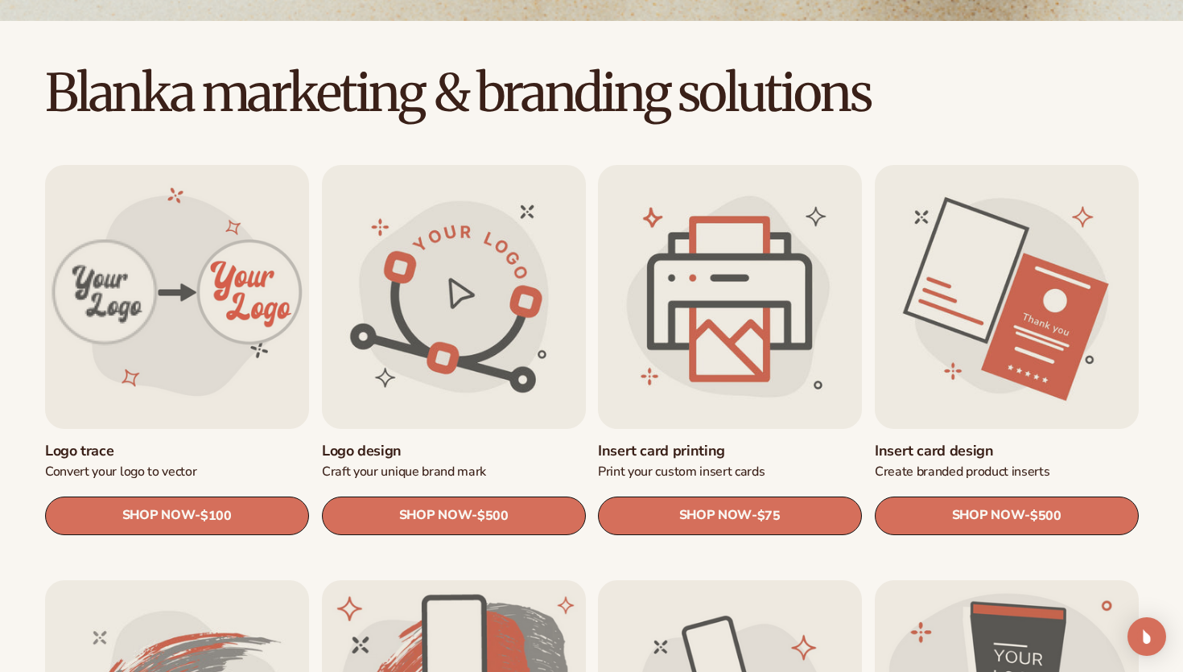
scroll to position [423, 0]
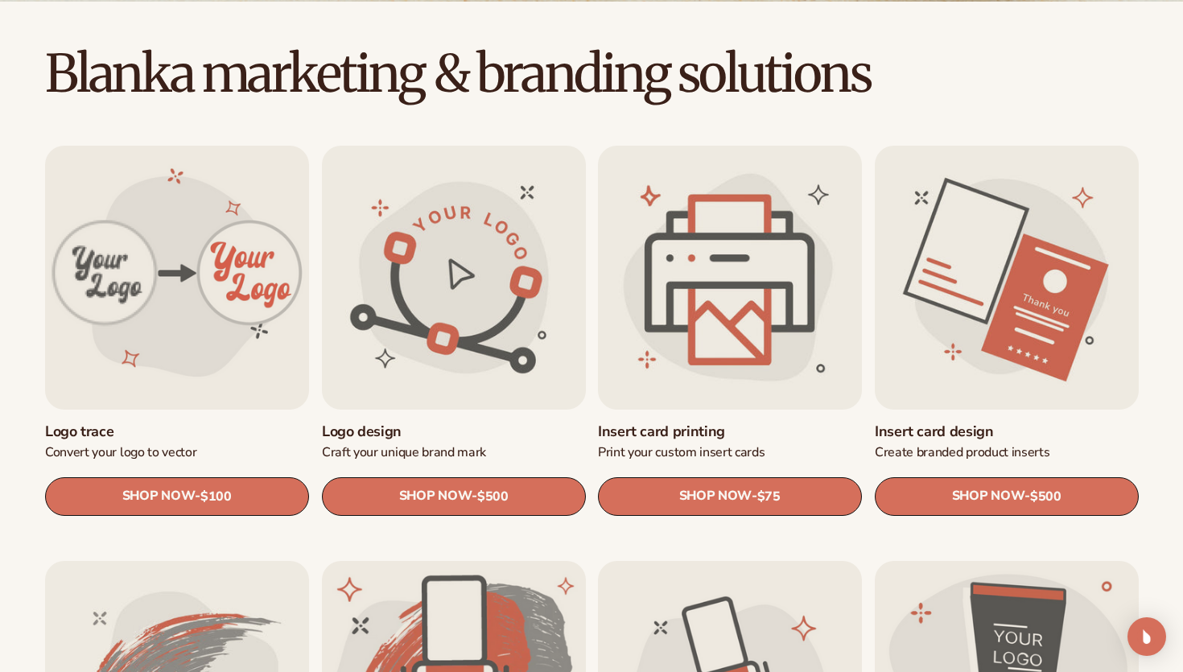
click at [683, 428] on link "Insert card printing" at bounding box center [730, 432] width 264 height 19
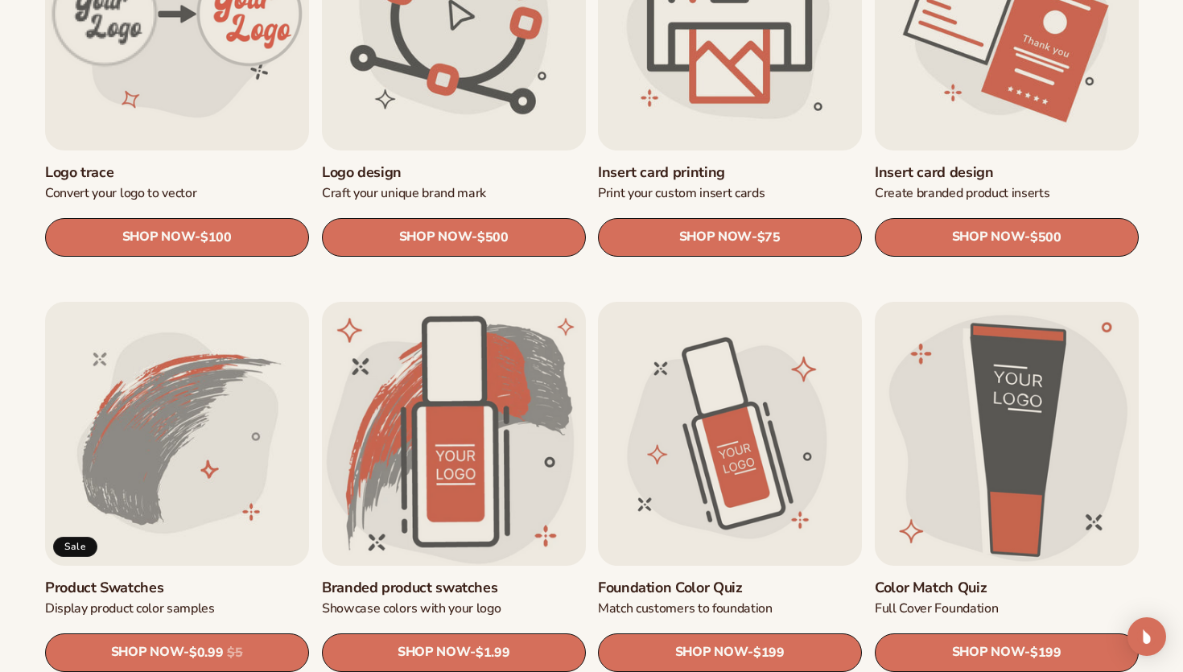
scroll to position [683, 0]
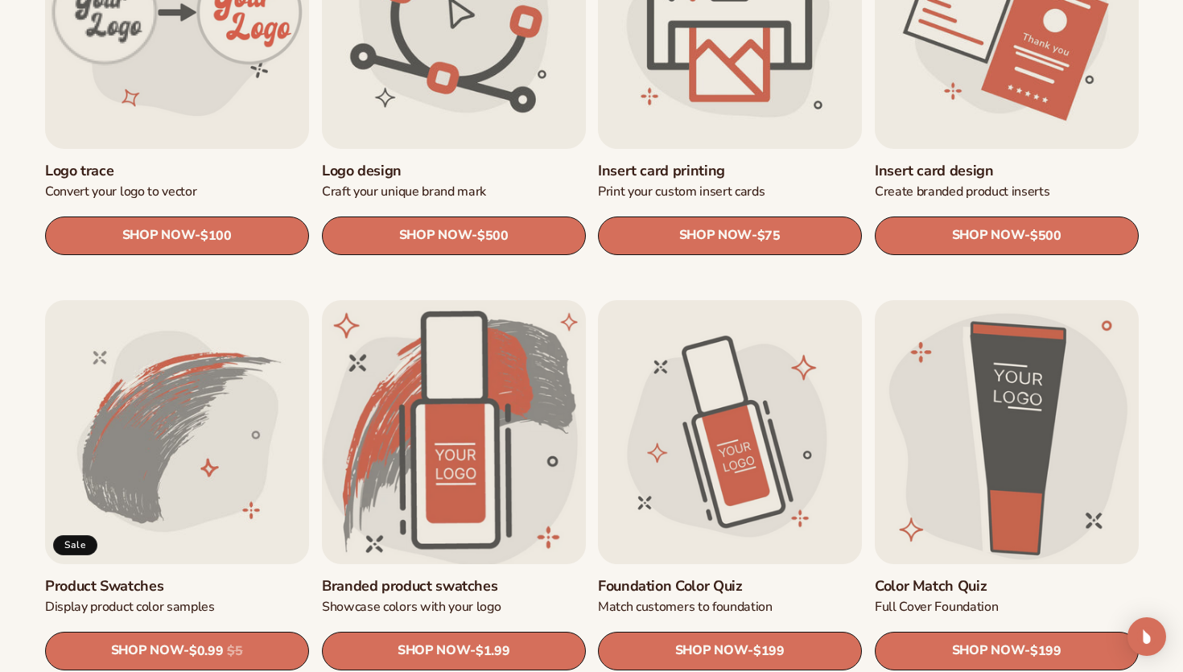
click at [458, 582] on link "Branded product swatches" at bounding box center [454, 585] width 264 height 19
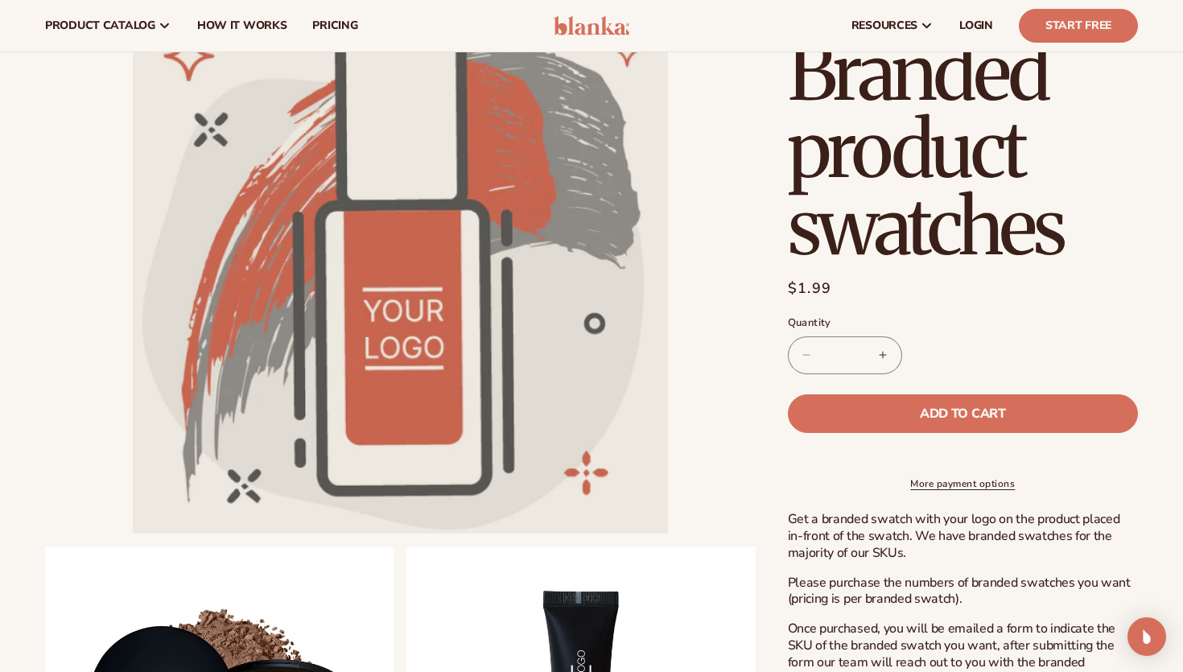
scroll to position [122, 0]
